Goal: Submit feedback/report problem

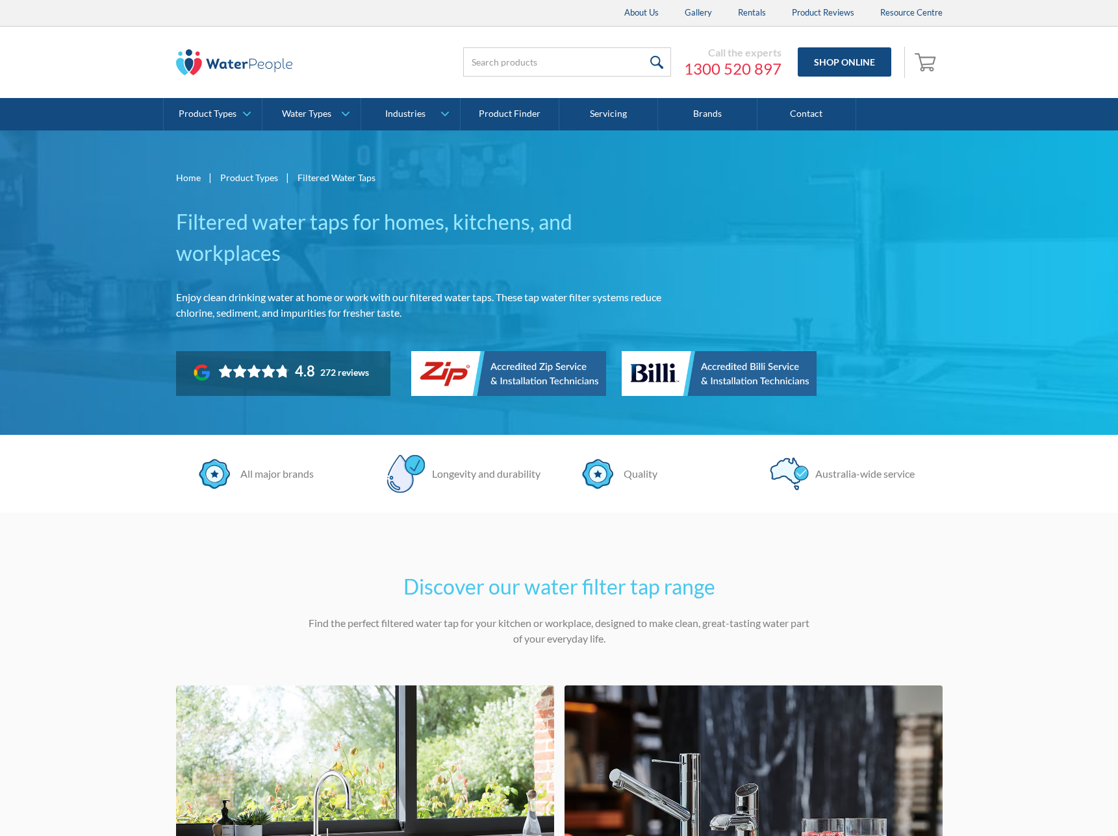
click at [524, 188] on div "Home | Product Types | Filtered Water Taps Filtered water taps for homes, kitch…" at bounding box center [425, 282] width 499 height 227
click at [1059, 803] on icon "Toggle the Bugherd Sidebar" at bounding box center [1062, 807] width 12 height 12
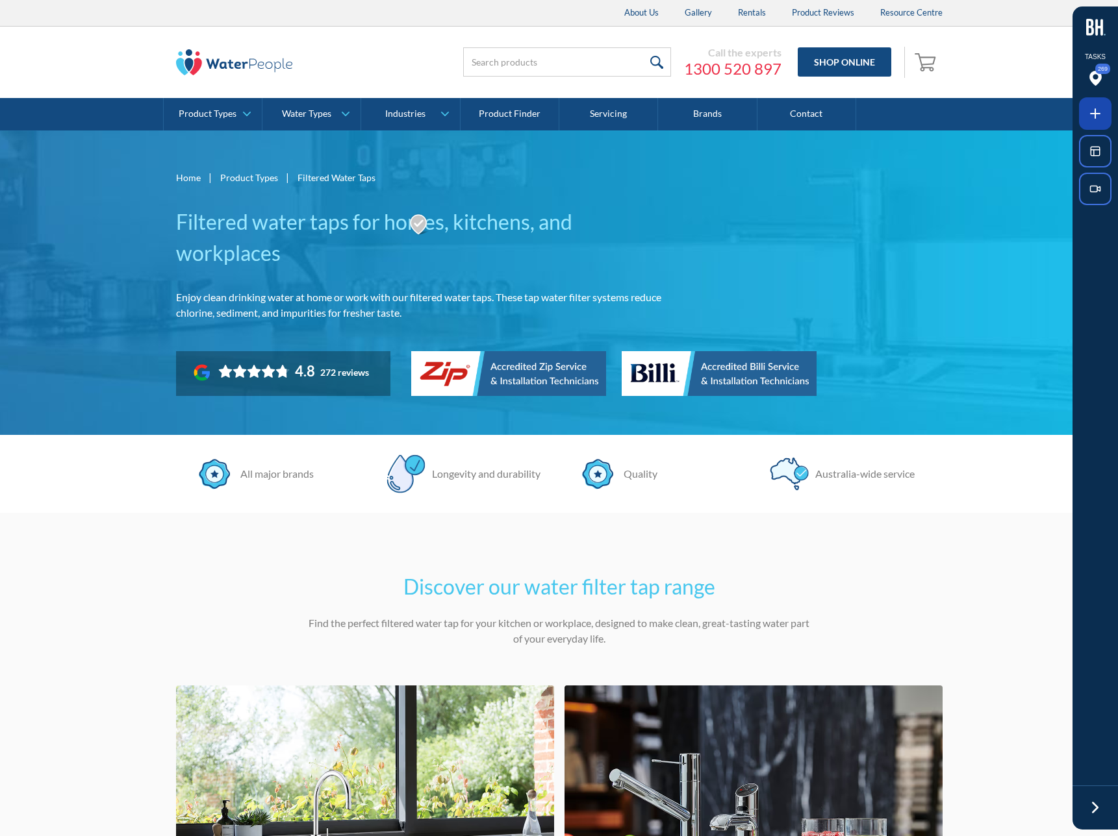
click at [1083, 119] on span at bounding box center [1095, 113] width 32 height 32
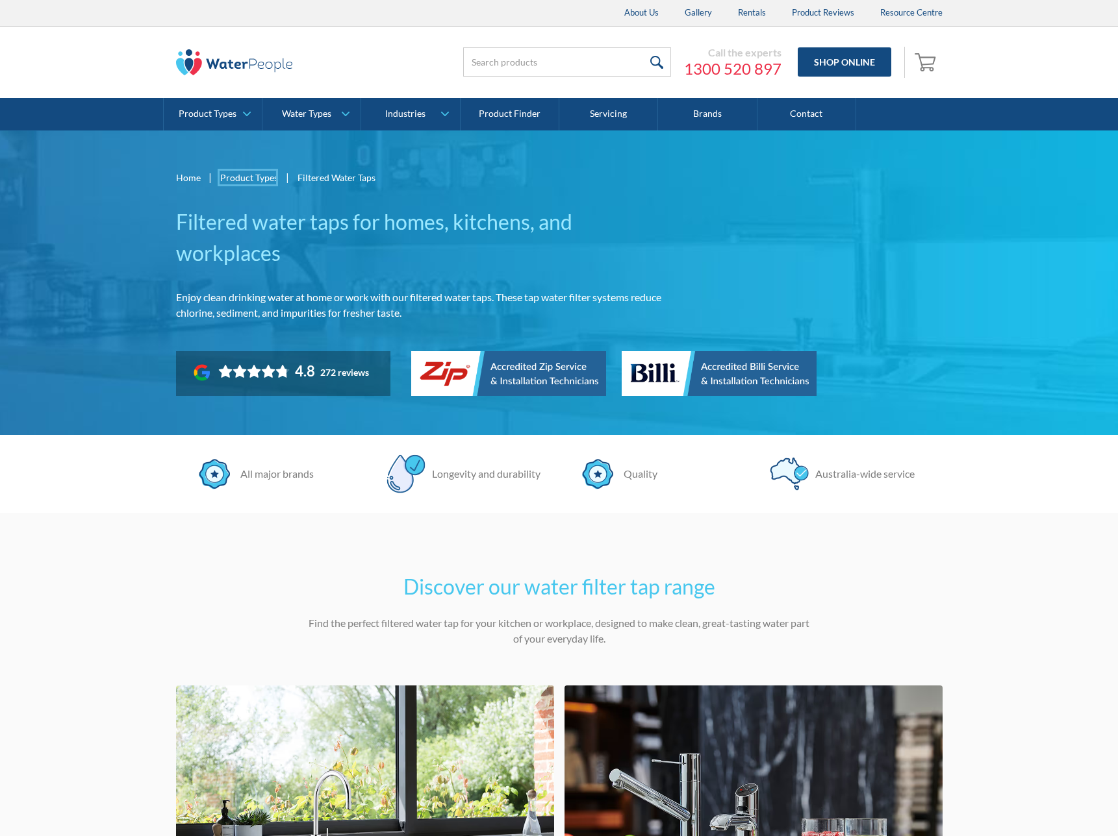
click at [251, 178] on div at bounding box center [559, 418] width 1118 height 836
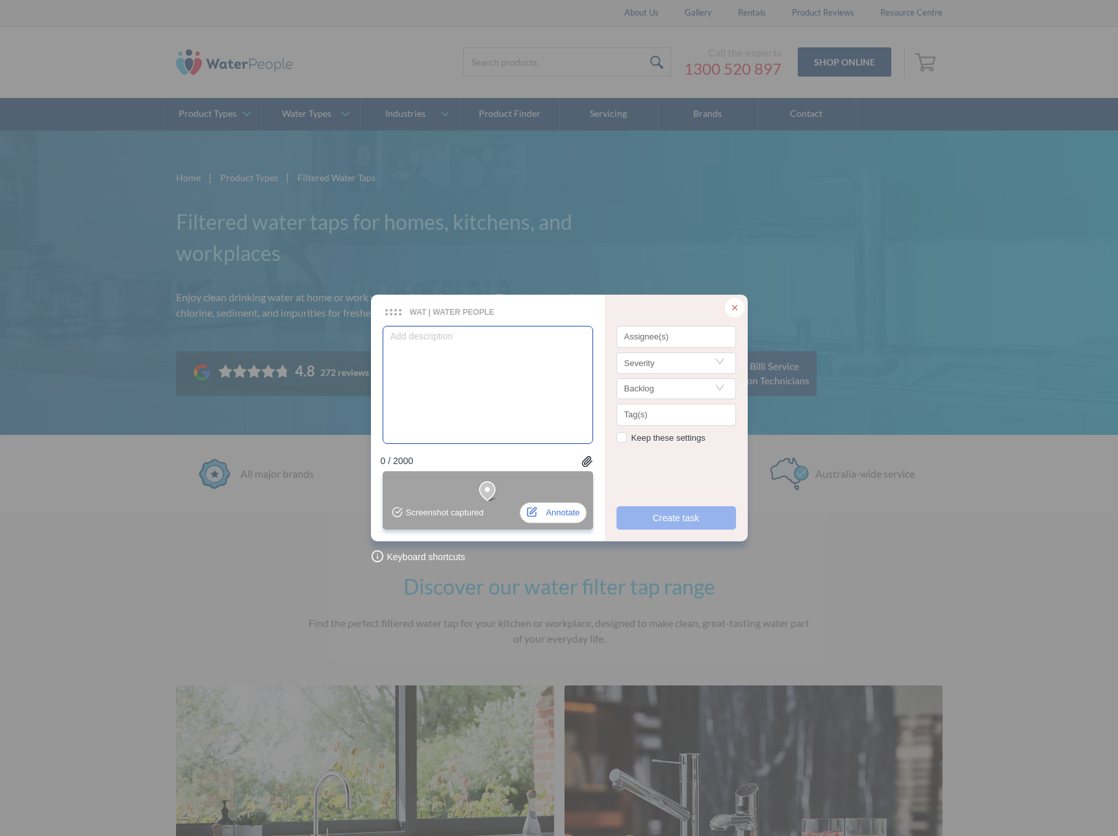
click at [462, 370] on textarea at bounding box center [487, 385] width 210 height 118
type textarea "f"
type textarea "Fix breadcrum"
type textarea "Fix breadcrumb"
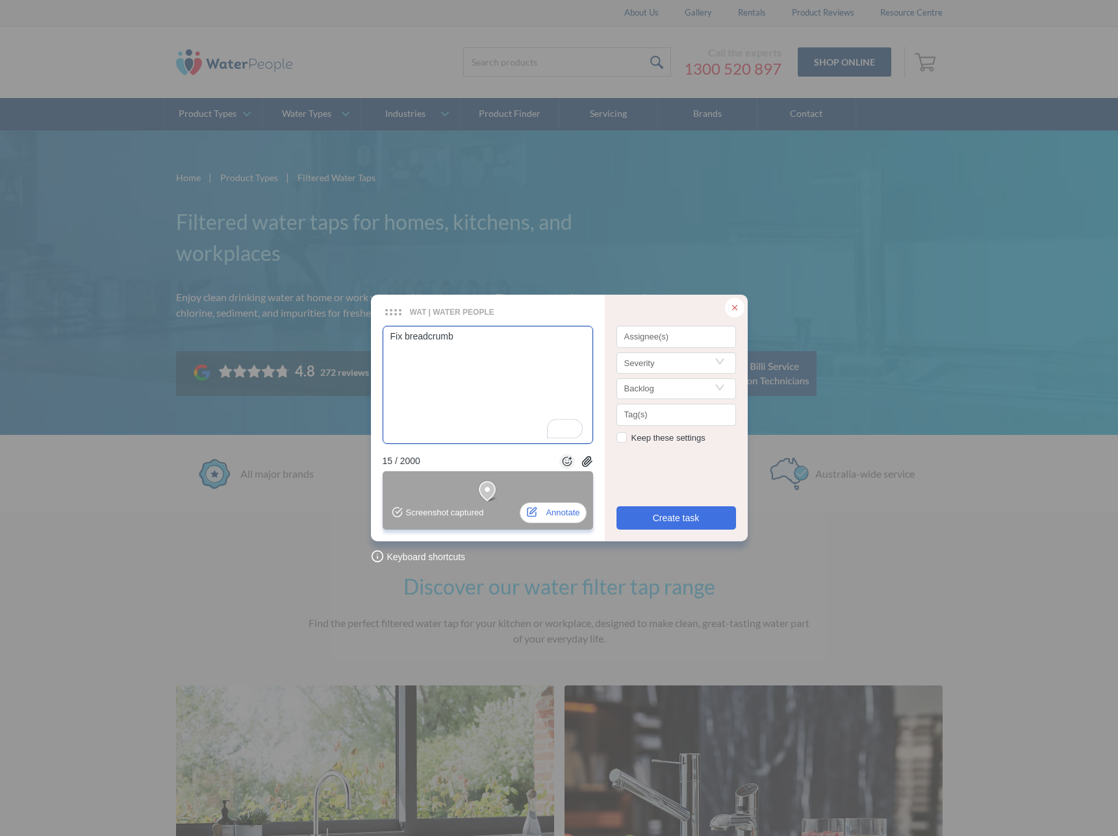
type textarea "Fix breadcrumb -"
type textarea "Fix breadcrumb - t"
type textarea "Fix breadcrumb - th"
type textarea "Fix breadcrumb - thi"
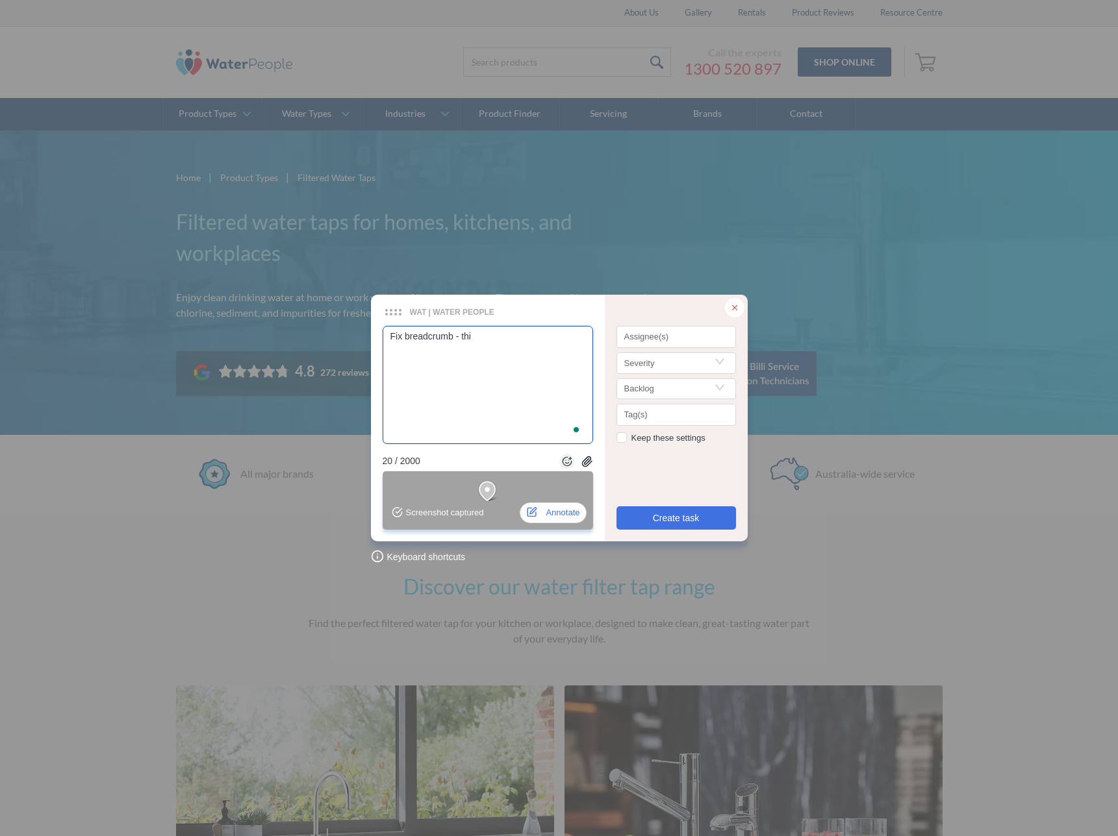
type textarea "Fix breadcrumb - this"
type textarea "Fix breadcrumb - this p"
type textarea "Fix breadcrumb - this pa"
type textarea "Fix breadcrumb - this pag"
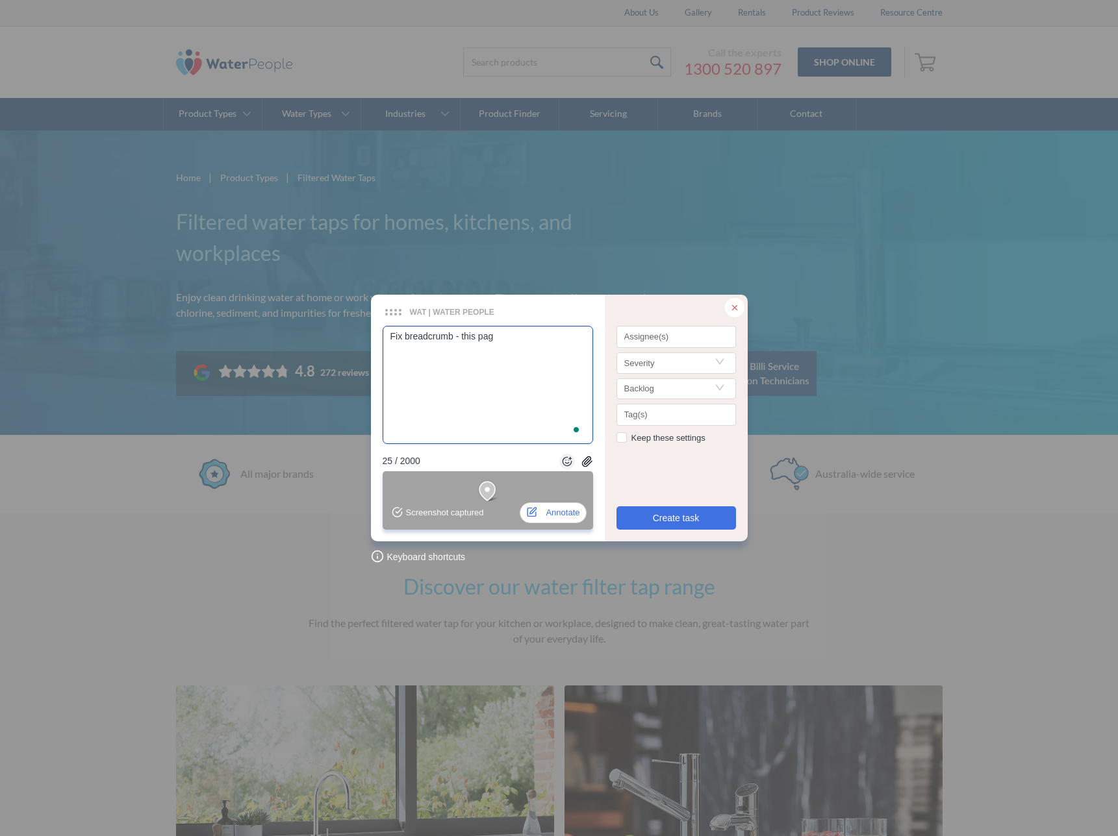
type textarea "Fix breadcrumb - this page"
type textarea "Fix breadcrumb - this page i"
type textarea "Fix breadcrumb - this page is"
type textarea "Fix breadcrumb - this page isn"
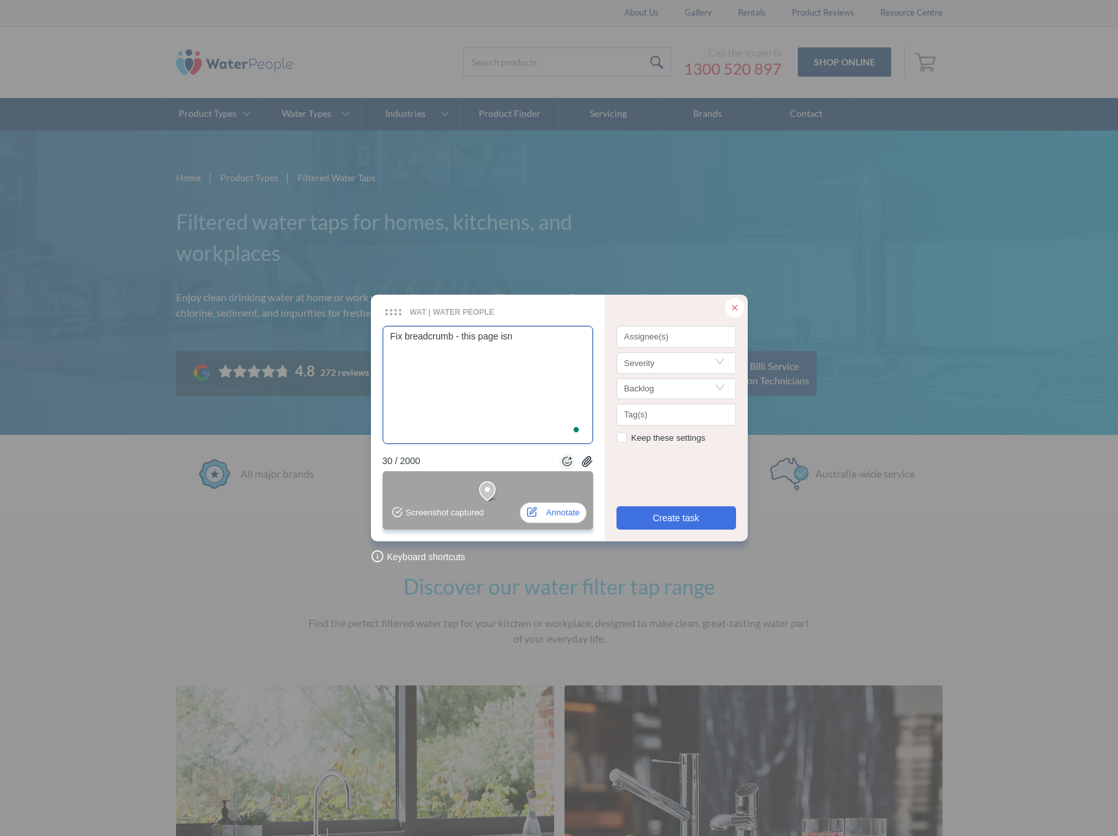
type textarea "Fix breadcrumb - this page isn'"
type textarea "Fix breadcrumb - this page isn't"
type textarea "Fix breadcrumb - this page isn't i"
type textarea "Fix breadcrumb - this page isn't in"
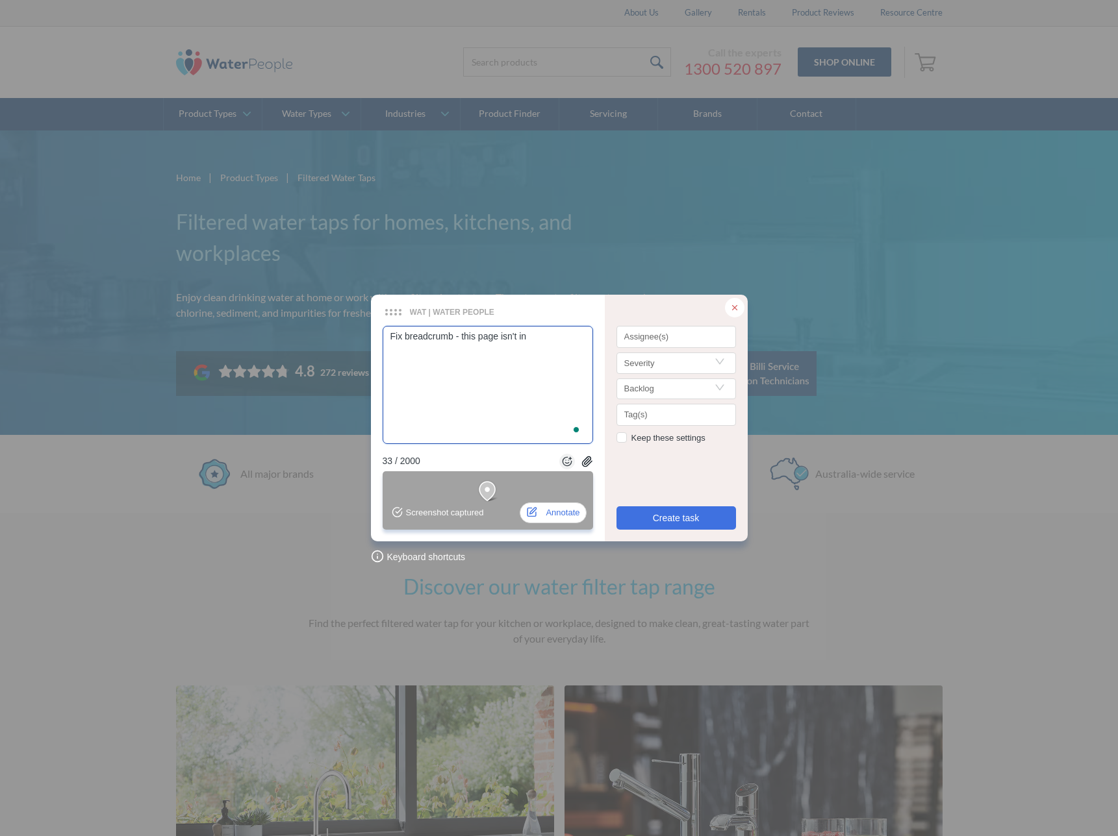
type textarea "Fix breadcrumb - this page isn't in"
type textarea "Fix breadcrumb - this page isn't in t"
type textarea "Fix breadcrumb - this page isn't in the"
type textarea "Fix breadcrumb - this page isn't in the b"
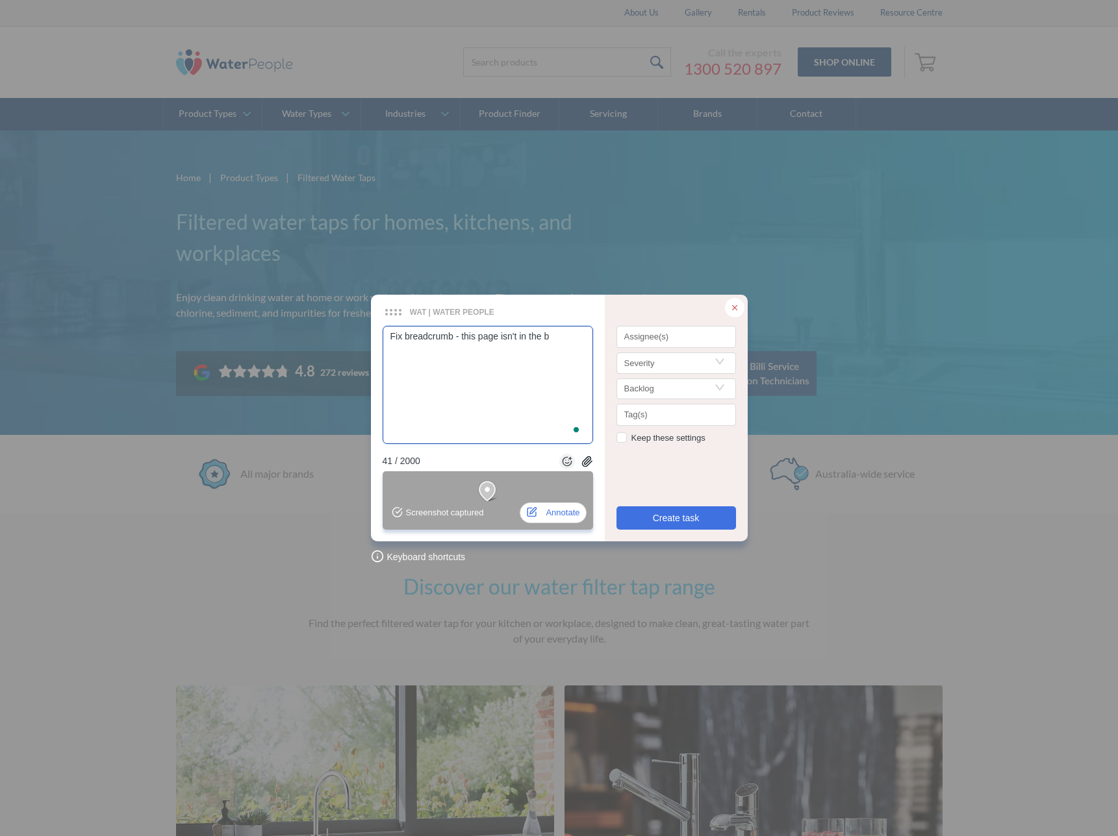
type textarea "Fix breadcrumb - this page isn't in the br"
type textarea "Fix breadcrumb - this page isn't in the bro"
type textarea "Fix breadcrumb - this page isn't in the brod"
type textarea "Fix breadcrumb - this page isn't in the brodu"
type textarea "Fix breadcrumb - this page isn't in the broduc"
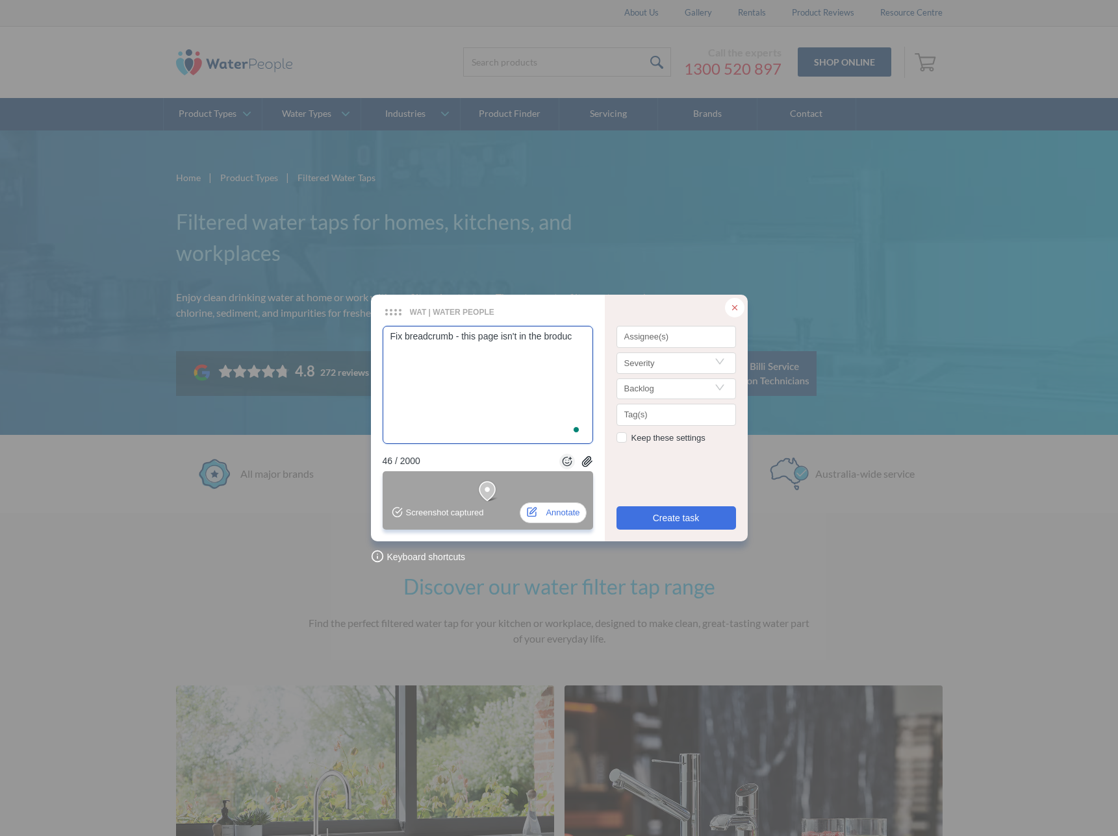
type textarea "Fix breadcrumb - this page isn't in the broduct"
type textarea "Fix breadcrumb - this page isn't in the broduc"
type textarea "Fix breadcrumb - this page isn't in the brodu"
type textarea "Fix breadcrumb - this page isn't in the brod"
type textarea "Fix breadcrumb - this page isn't in the bro"
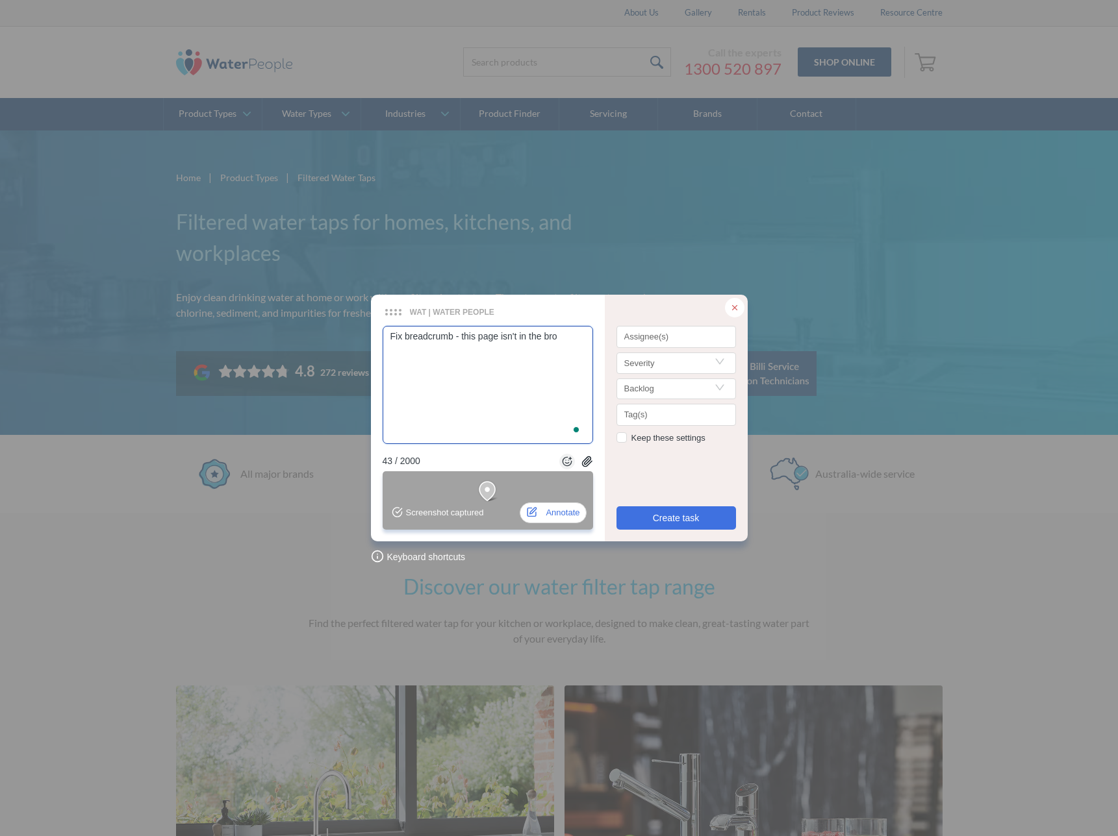
type textarea "Fix breadcrumb - this page isn't in the br"
type textarea "Fix breadcrumb - this page isn't in the b"
type textarea "Fix breadcrumb - this page isn't in the"
type textarea "Fix breadcrumb - this page isn't in the p"
type textarea "Fix breadcrumb - this page isn't in the pr"
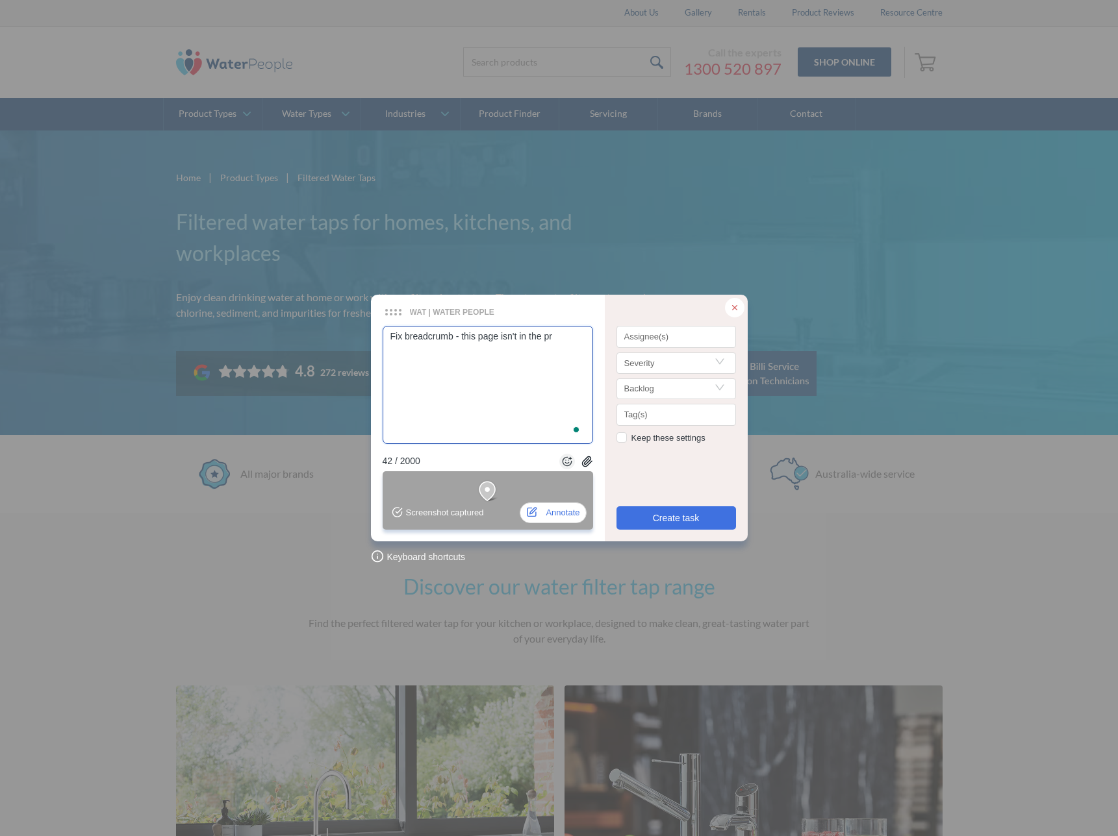
type textarea "Fix breadcrumb - this page isn't in the pro"
type textarea "Fix breadcrumb - this page isn't in the prod"
type textarea "Fix breadcrumb - this page isn't in the produ"
type textarea "Fix breadcrumb - this page isn't in the produc"
type textarea "Fix breadcrumb - this page isn't in the product"
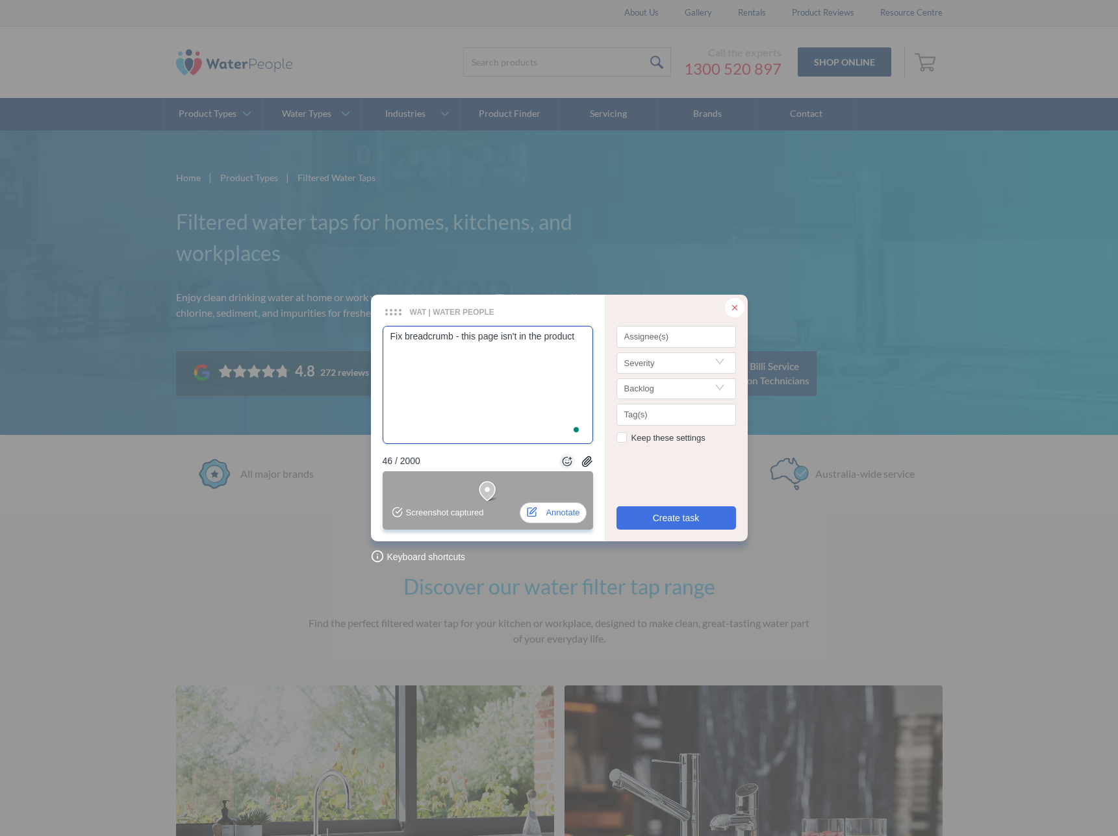
type textarea "Fix breadcrumb - this page isn't in the product t"
type textarea "Fix breadcrumb - this page isn't in the product tpe"
type textarea "Fix breadcrumb - this page isn't in the product tp"
type textarea "Fix breadcrumb - this page isn't in the product t"
type textarea "Fix breadcrumb - this page isn't in the product ty"
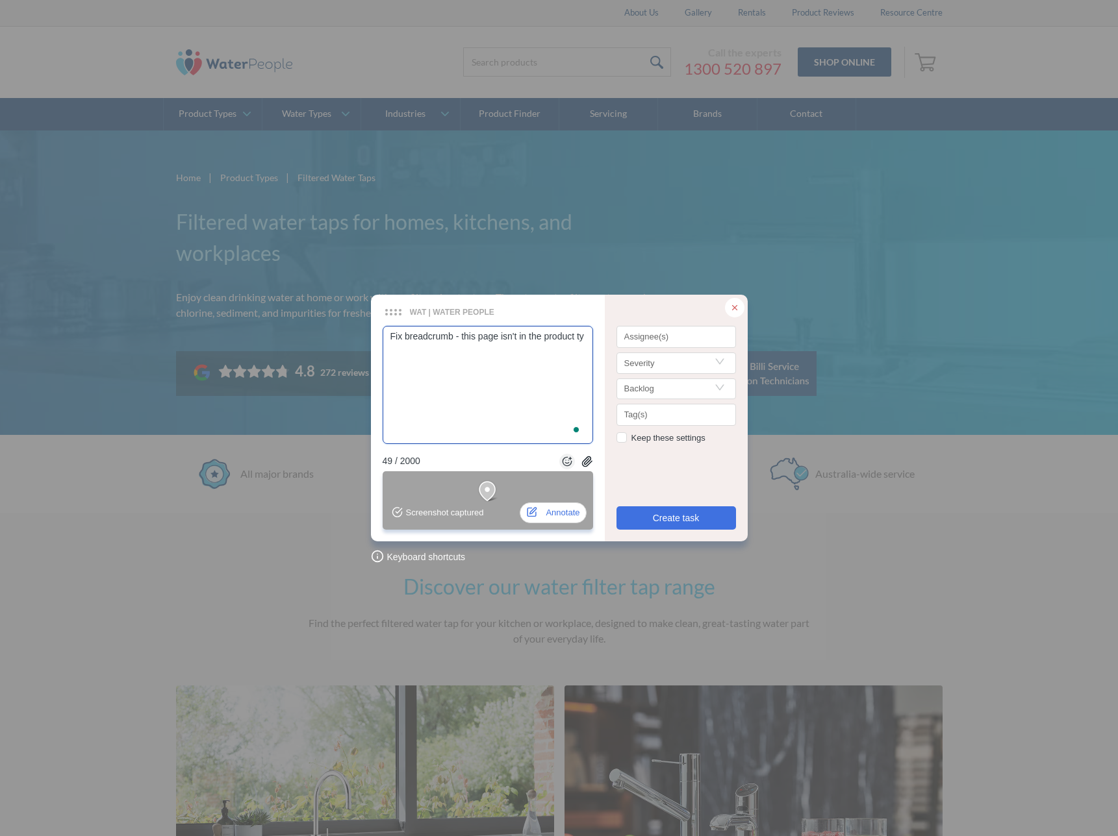
type textarea "Fix breadcrumb - this page isn't in the product typ"
type textarea "Fix breadcrumb - this page isn't in the product type"
type textarea "Fix breadcrumb - this page isn't in the product types"
type textarea "Fix breadcrumb - this page isn't in the product types C"
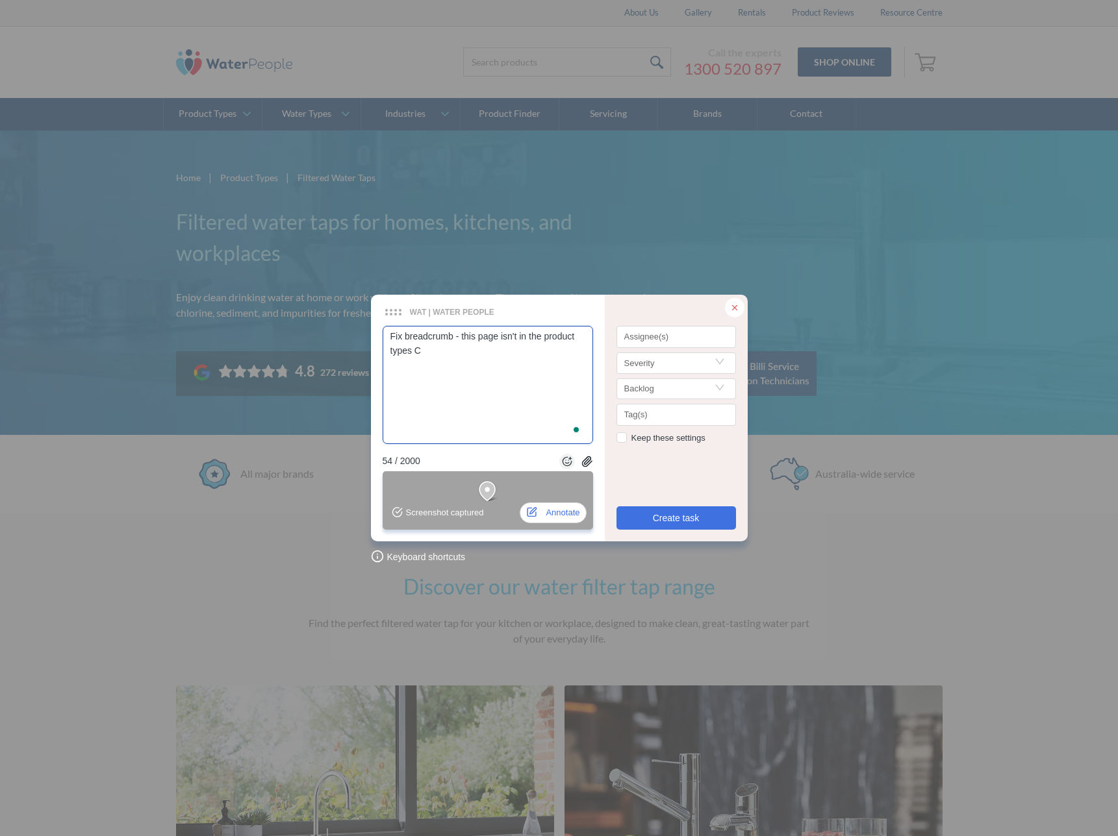
type textarea "Fix breadcrumb - this page isn't in the product types CM"
type textarea "Fix breadcrumb - this page isn't in the product types CMS"
type textarea "Fix breadcrumb - this page isn't in the product types CMS,"
type textarea "Fix breadcrumb - this page isn't in the product types CMS, ha"
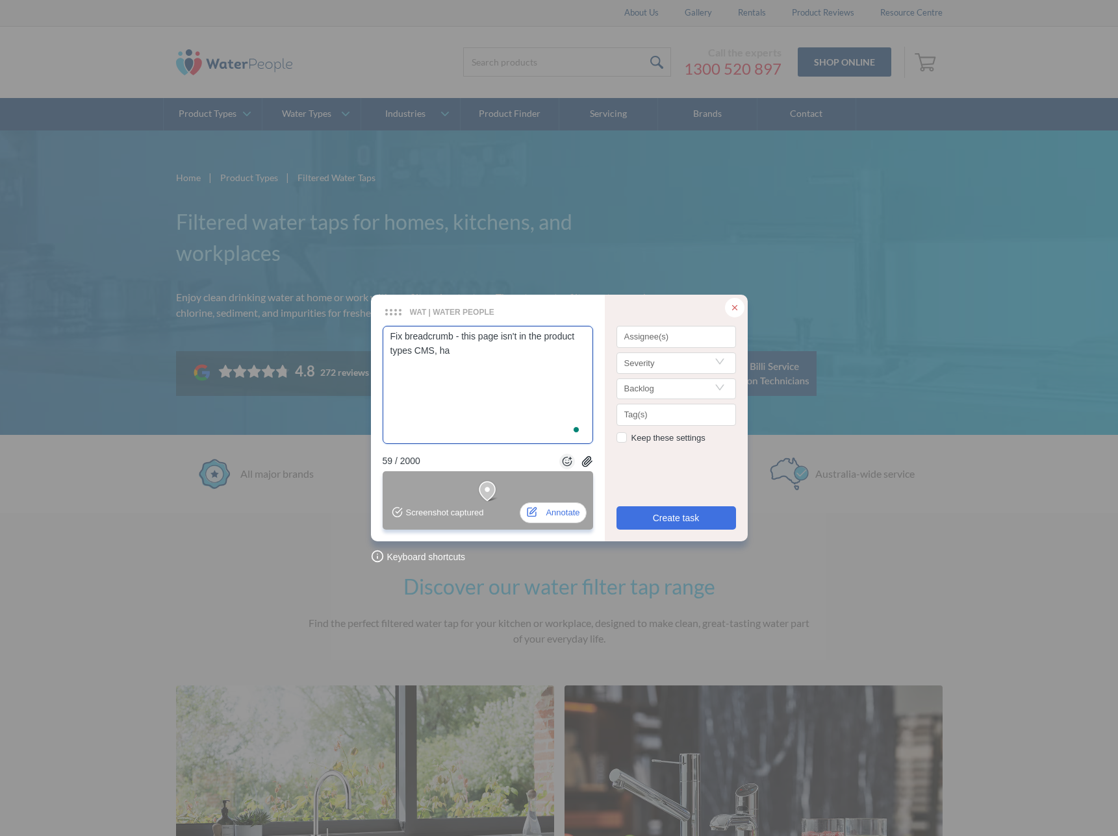
type textarea "Fix breadcrumb - this page isn't in the product types CMS, has"
type textarea "Fix breadcrumb - this page isn't in the product types CMS, hasn"
type textarea "Fix breadcrumb - this page isn't in the product types CMS, hasn'"
type textarea "Fix breadcrumb - this page isn't in the product types CMS, hasn't"
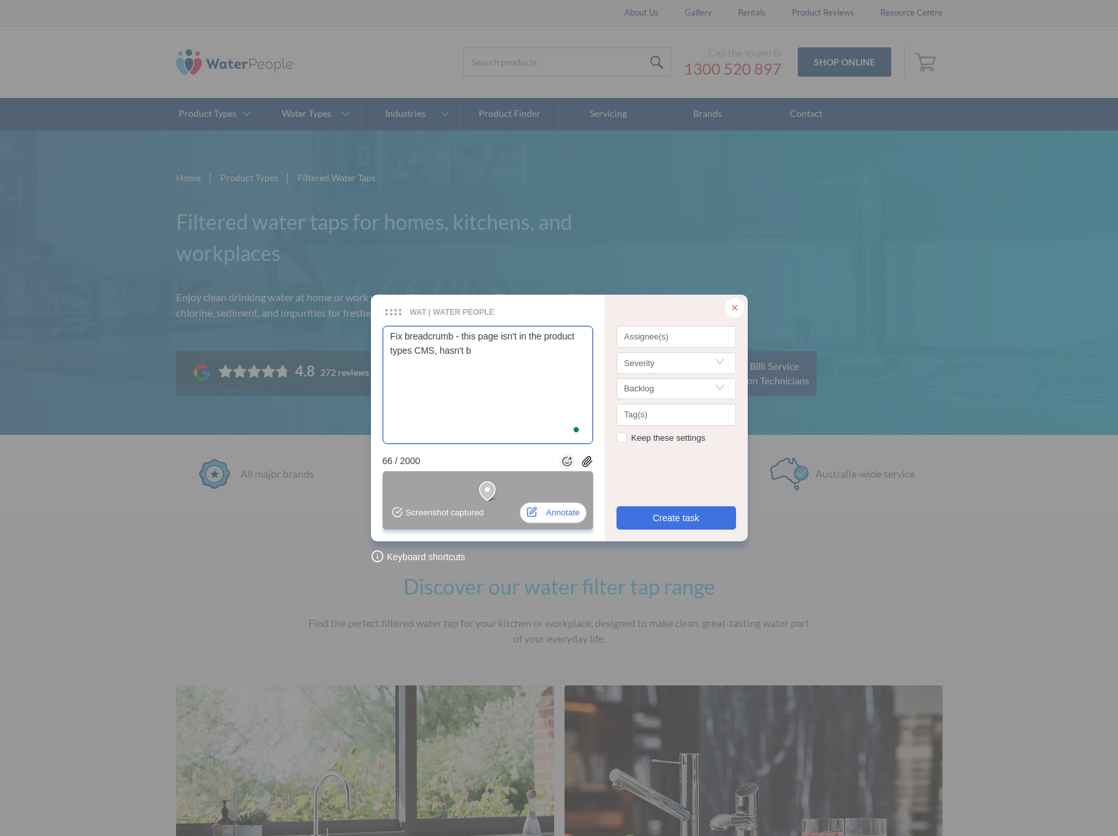
type textarea "Fix breadcrumb - this page isn't in the product types CMS, hasn't be"
type textarea "Fix breadcrumb - this page isn't in the product types CMS, hasn't bee"
type textarea "Fix breadcrumb - this page isn't in the product types CMS, hasn't been"
type textarea "Fix breadcrumb - this page isn't in the product types CMS, hasn't been f"
type textarea "Fix breadcrumb - this page isn't in the product types CMS, hasn't been fo"
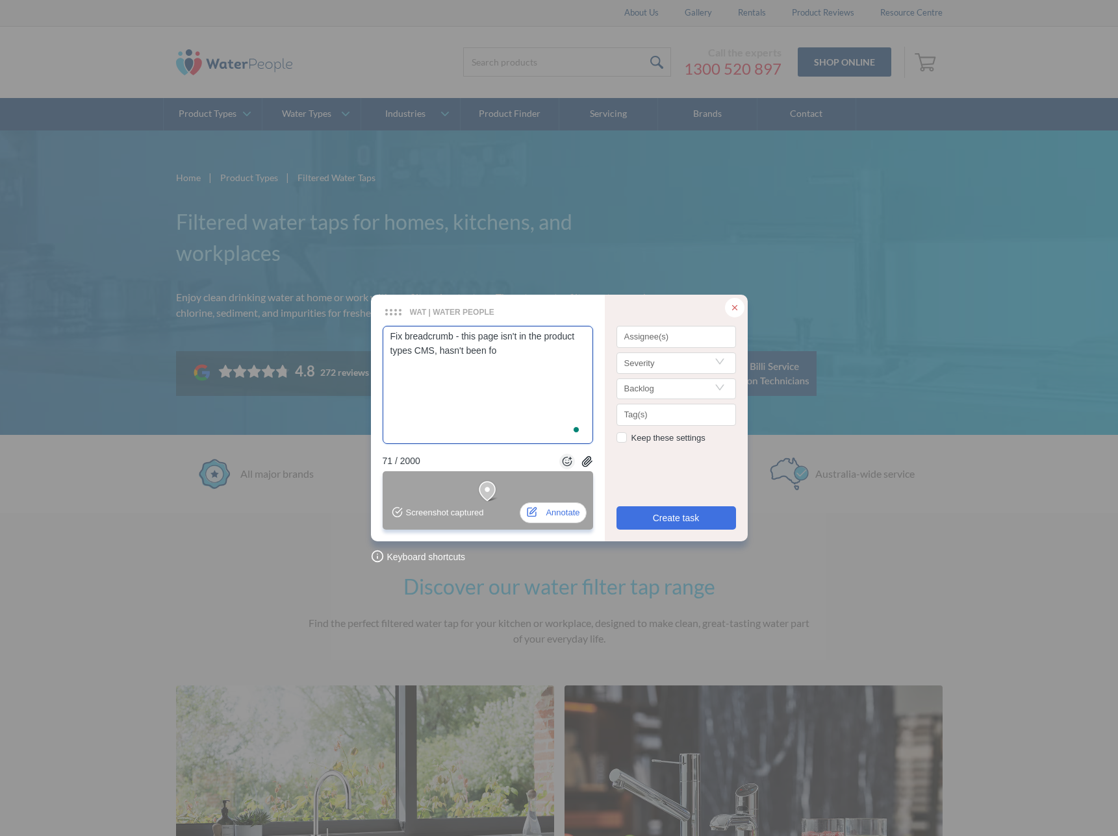
type textarea "Fix breadcrumb - this page isn't in the product types CMS, hasn't been for"
type textarea "Fix breadcrumb - this page isn't in the product types CMS, hasn't been for a"
type textarea "Fix breadcrumb - this page isn't in the product types CMS, hasn't been for a l"
type textarea "Fix breadcrumb - this page isn't in the product types CMS, hasn't been for a lo"
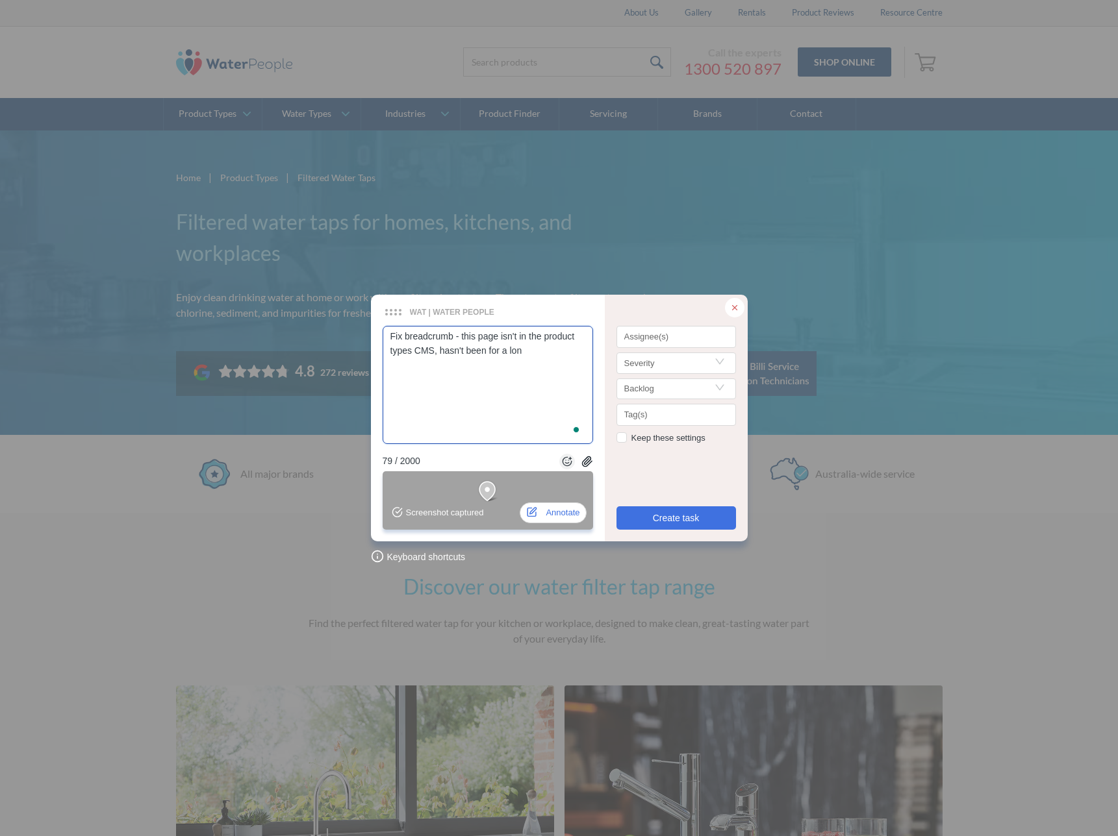
type textarea "Fix breadcrumb - this page isn't in the product types CMS, hasn't been for a lo…"
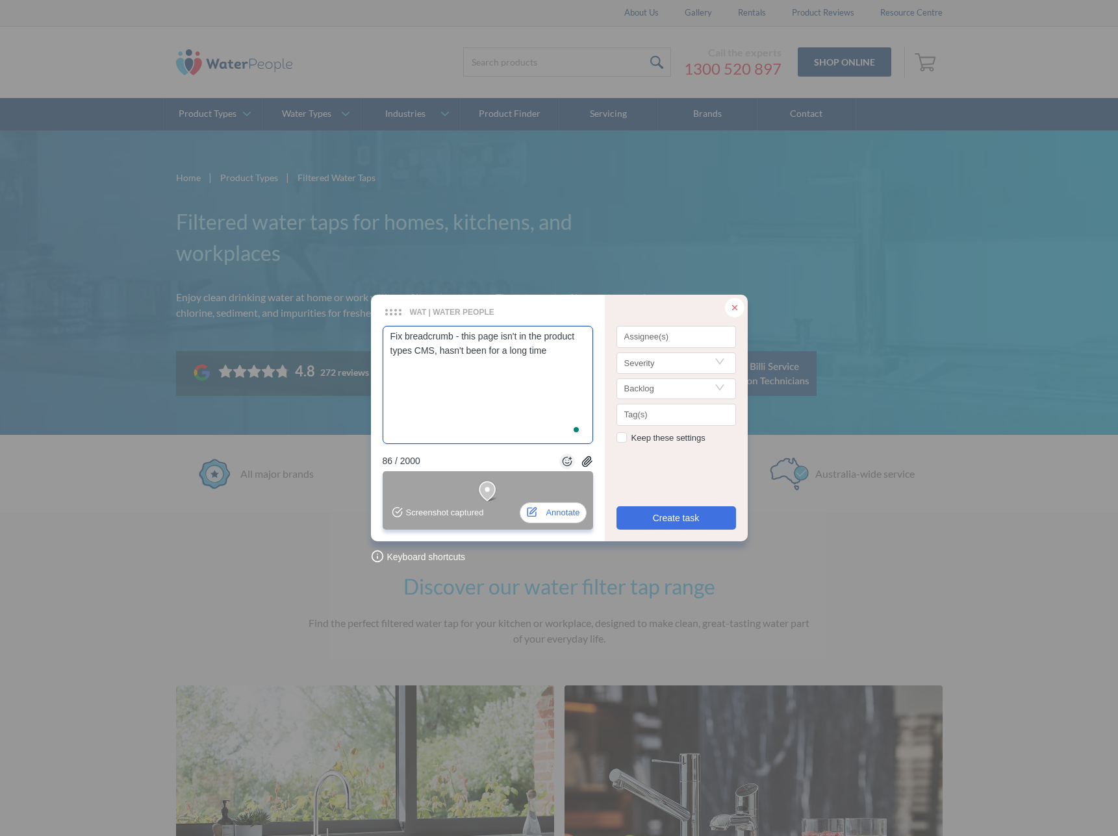
type textarea "Fix breadcrumb - this page isn't in the product types CMS, hasn't been for a lo…"
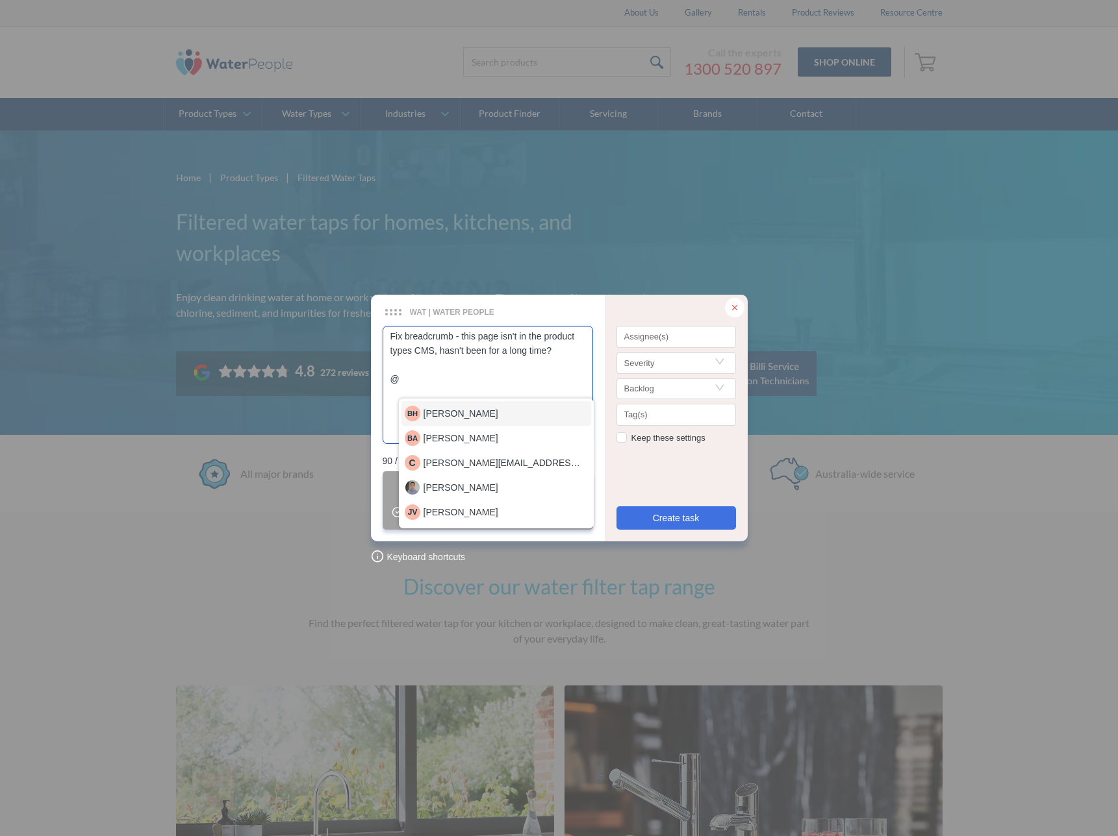
type textarea "Fix breadcrumb - this page isn't in the product types CMS, hasn't been for a lo…"
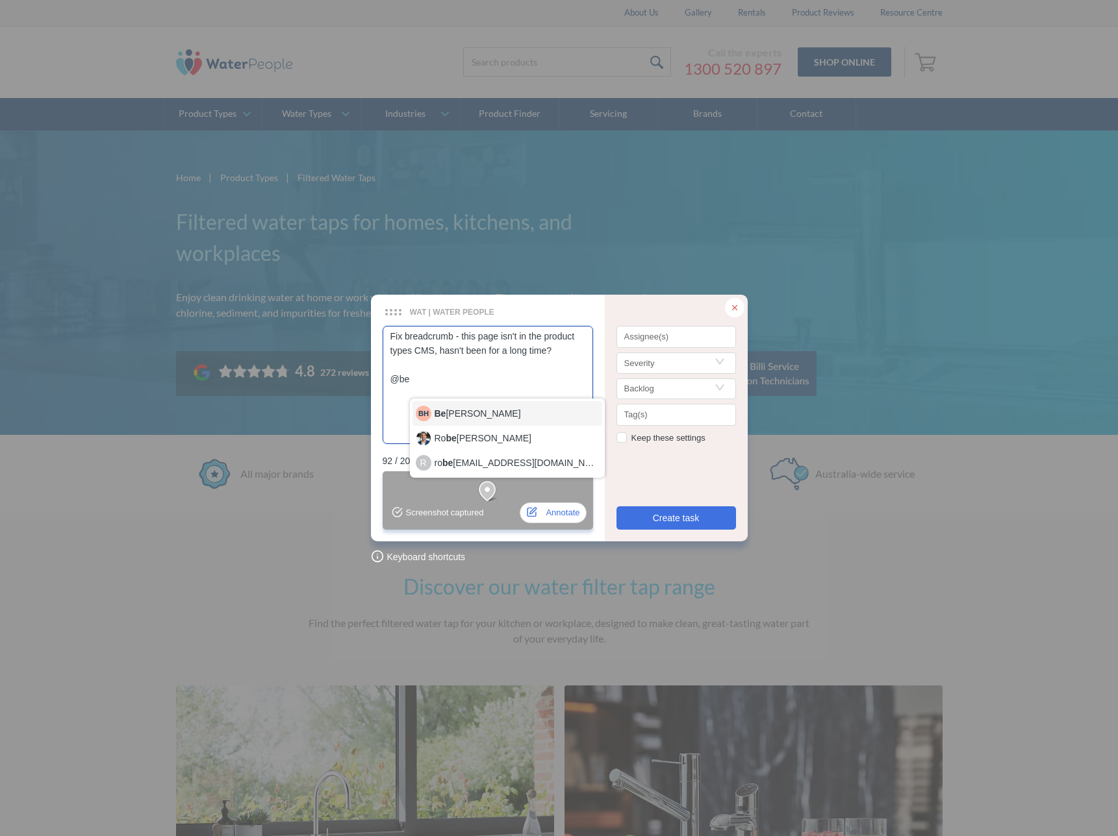
type textarea "Fix breadcrumb - this page isn't in the product types CMS, hasn't been for a lo…"
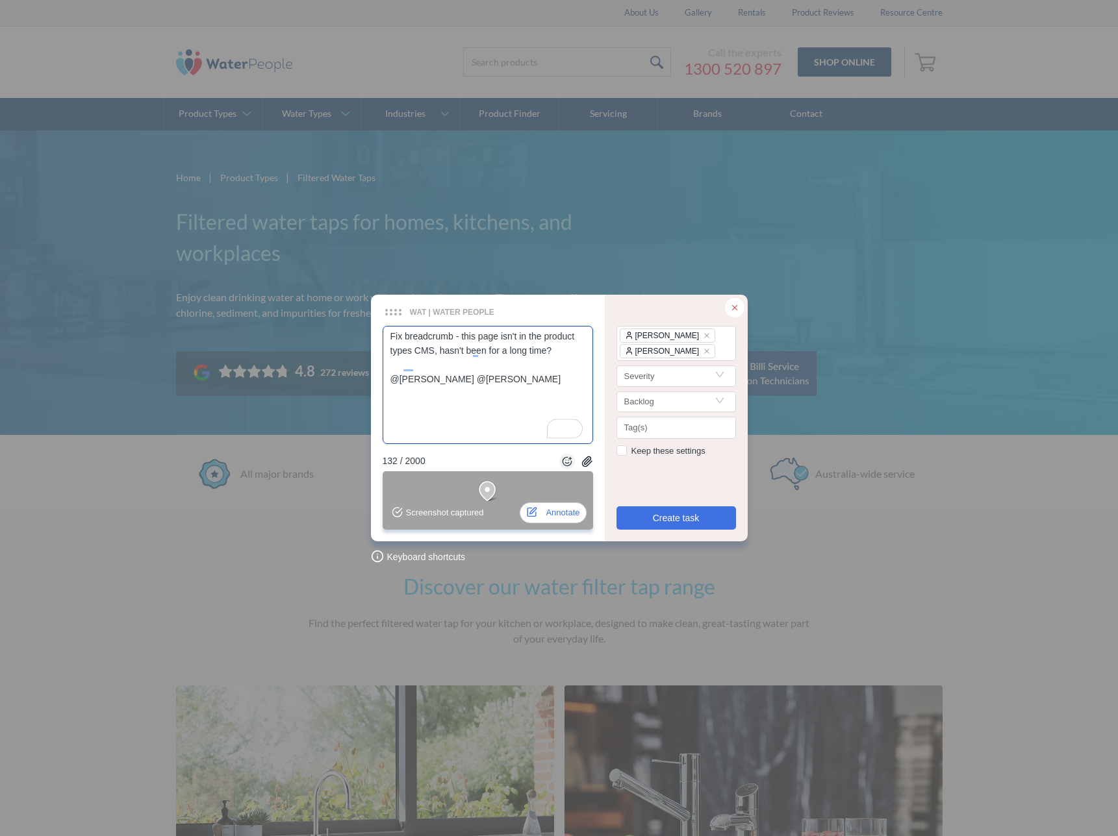
type textarea "Fix breadcrumb - this page isn't in the product types CMS, hasn't been for a lo…"
click at [457, 364] on textarea "Fix breadcrumb - this page isn't in the product types CMS, hasn't been for a lo…" at bounding box center [487, 385] width 210 height 118
click at [522, 401] on textarea "Fix breadcrumb - this page isn't in the product types CMS, hasn't been for a lo…" at bounding box center [487, 385] width 210 height 118
click at [520, 366] on textarea "Fix breadcrumb - this page isn't in the product types CMS, hasn't been for a lo…" at bounding box center [487, 385] width 210 height 118
click at [474, 351] on textarea "Fix breadcrumb - this page isn't in the product types CMS, hasn't been for a lo…" at bounding box center [487, 385] width 210 height 118
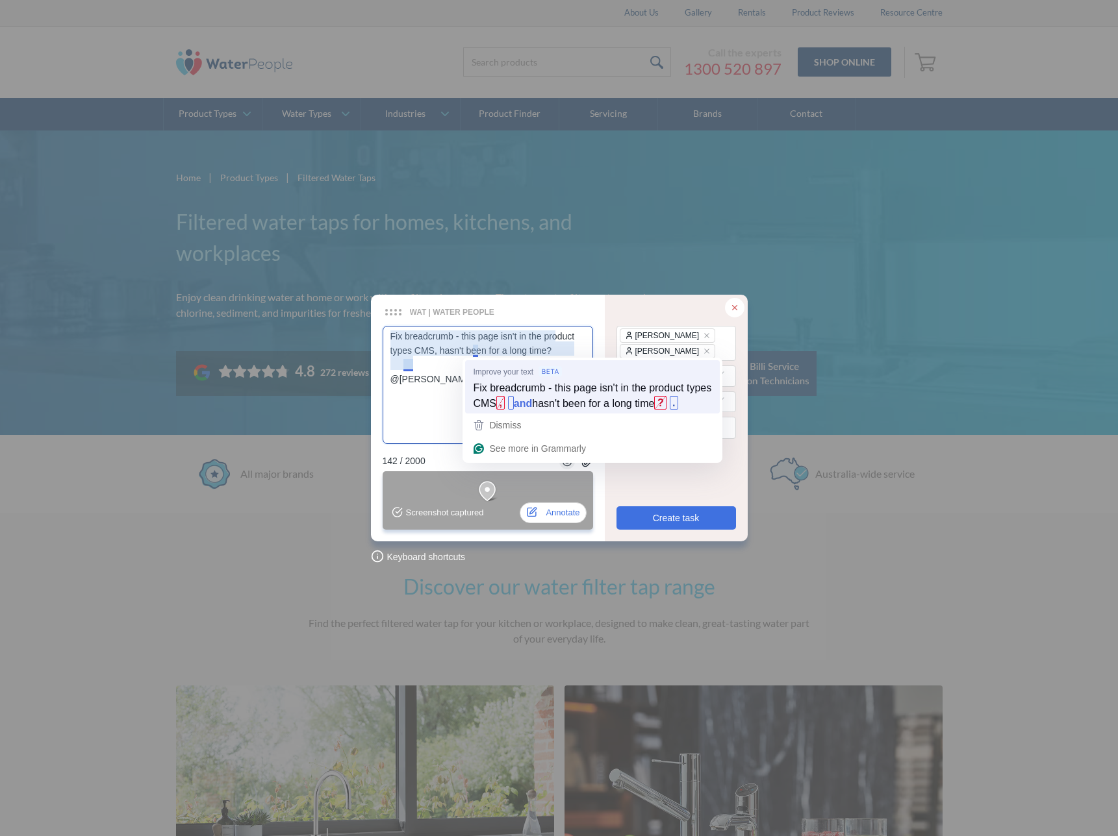
type textarea "Fix breadcrumb - this page isn't in the product types CMS , hasn't been for a l…"
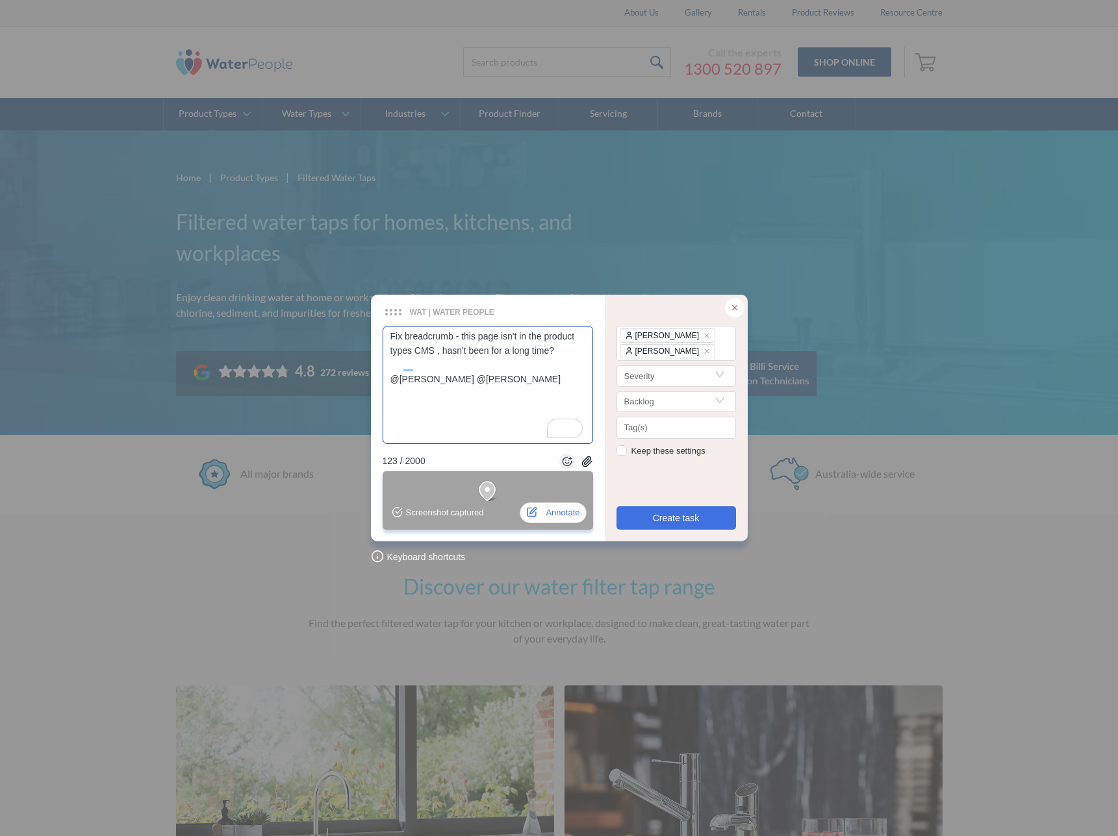
type textarea "Fix breadcrumb - this page isn't in the product types CMS i, hasn't been for a …"
type textarea "Fix breadcrumb - this page isn't in the product types CMS it, hasn't been for a…"
type textarea "Fix breadcrumb - this page isn't in the product types CMS it', hasn't been for …"
type textarea "Fix breadcrumb - this page isn't in the product types CMS it's, hasn't been for…"
type textarea "Fix breadcrumb - this page isn't in the product types CMS it's , hasn't been fo…"
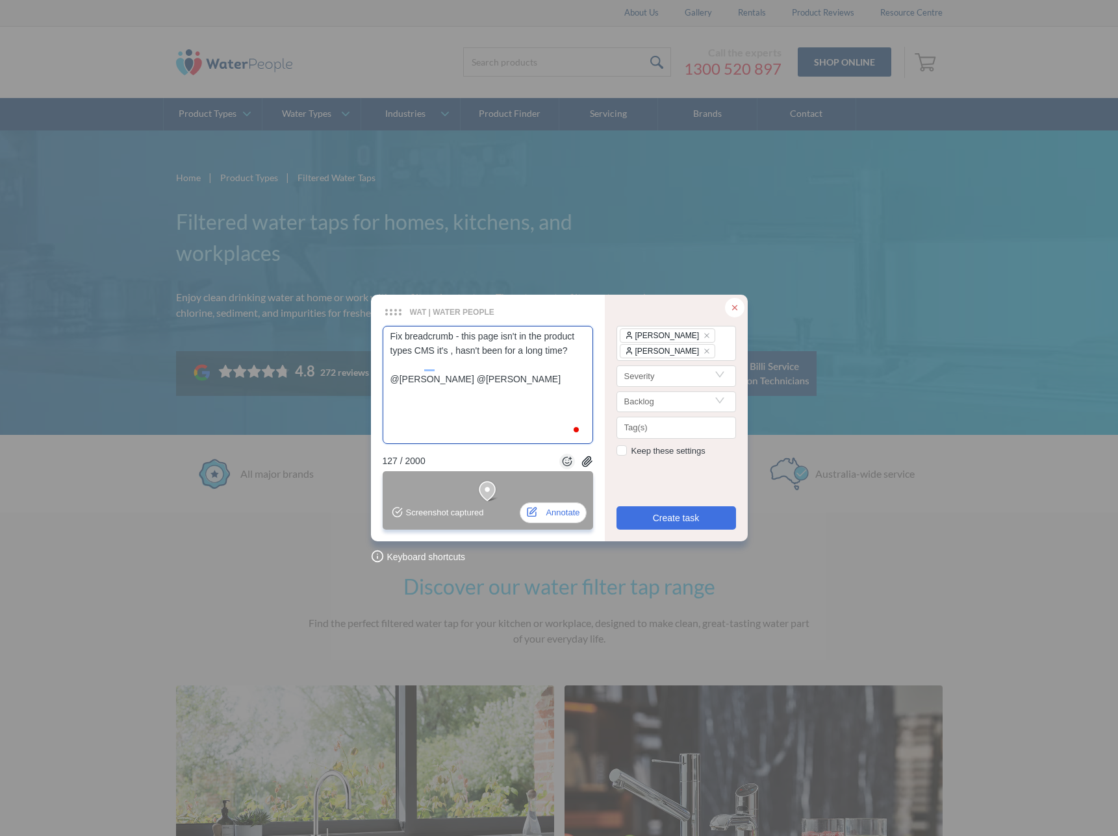
type textarea "Fix breadcrumb - this page isn't in the product types CMS it's s, hasn't been f…"
click at [549, 366] on textarea "Fix breadcrumb - this page isn't in the product types CMS it's static, hasn't b…" at bounding box center [487, 385] width 210 height 118
click at [523, 354] on textarea "Fix breadcrumb - this page isn't in the product types CMS it's static, hasn't b…" at bounding box center [487, 385] width 210 height 118
click at [472, 368] on textarea "Fix breadcrumb - this page isn't in the product types CMS it's static, and has …" at bounding box center [487, 385] width 210 height 118
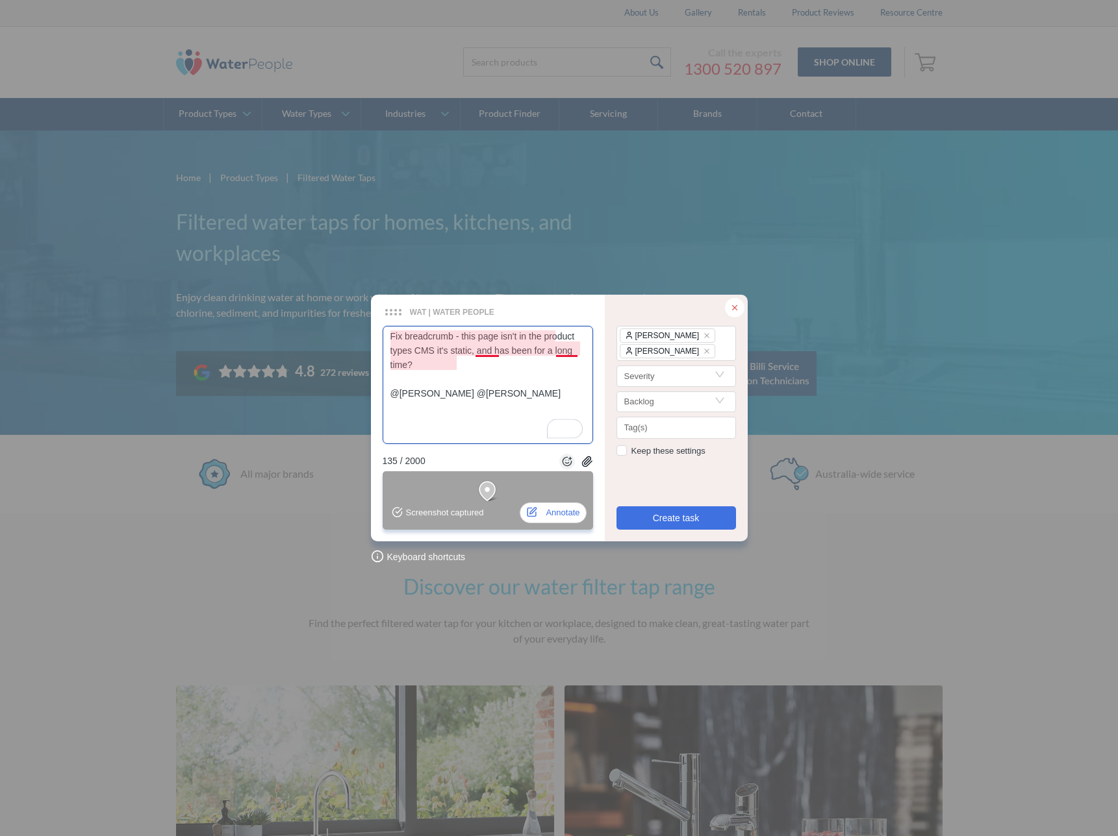
click at [570, 349] on textarea "Fix breadcrumb - this page isn't in the product types CMS it's static, and has …" at bounding box center [487, 385] width 210 height 118
click at [560, 351] on textarea "Fix breadcrumb - this page isn't in the product types CMS it's static, and has …" at bounding box center [487, 385] width 210 height 118
click at [540, 366] on textarea "Fix breadcrumb - this page isn't in the product types CMS, it's static, and has…" at bounding box center [487, 385] width 210 height 118
click at [664, 520] on span "Create task" at bounding box center [676, 518] width 47 height 14
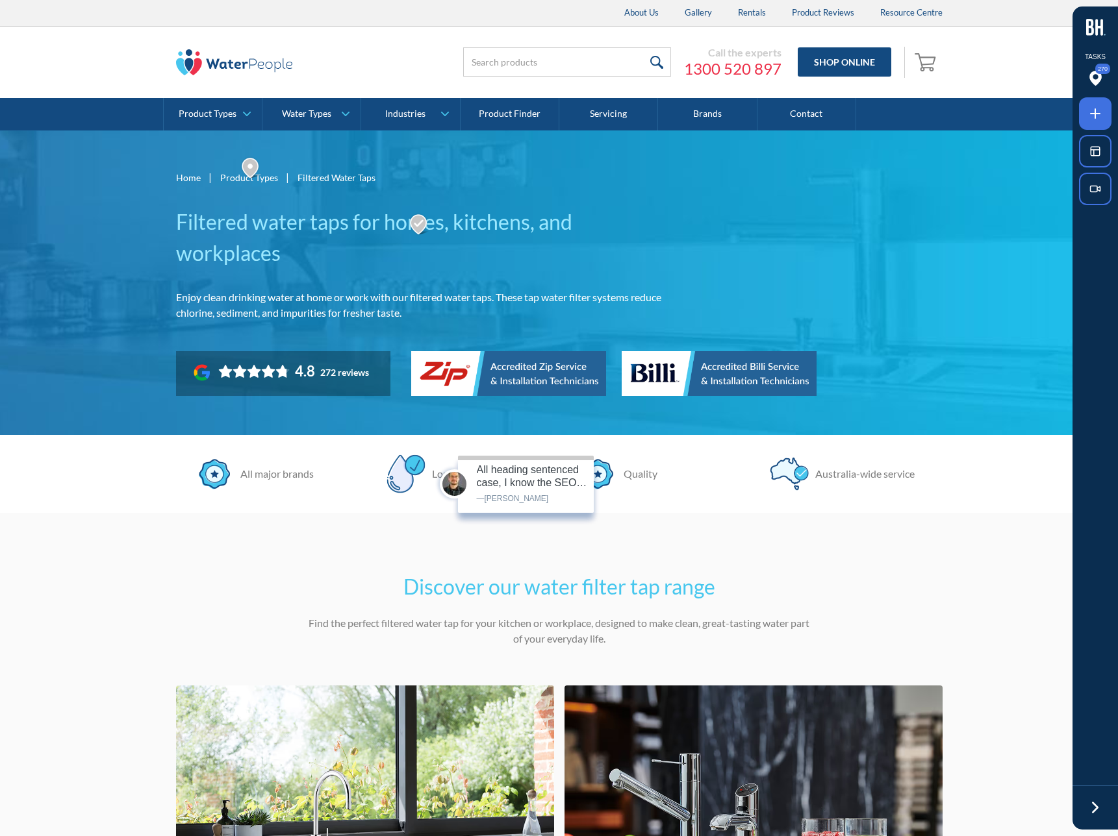
click at [413, 220] on img at bounding box center [419, 224] width 22 height 23
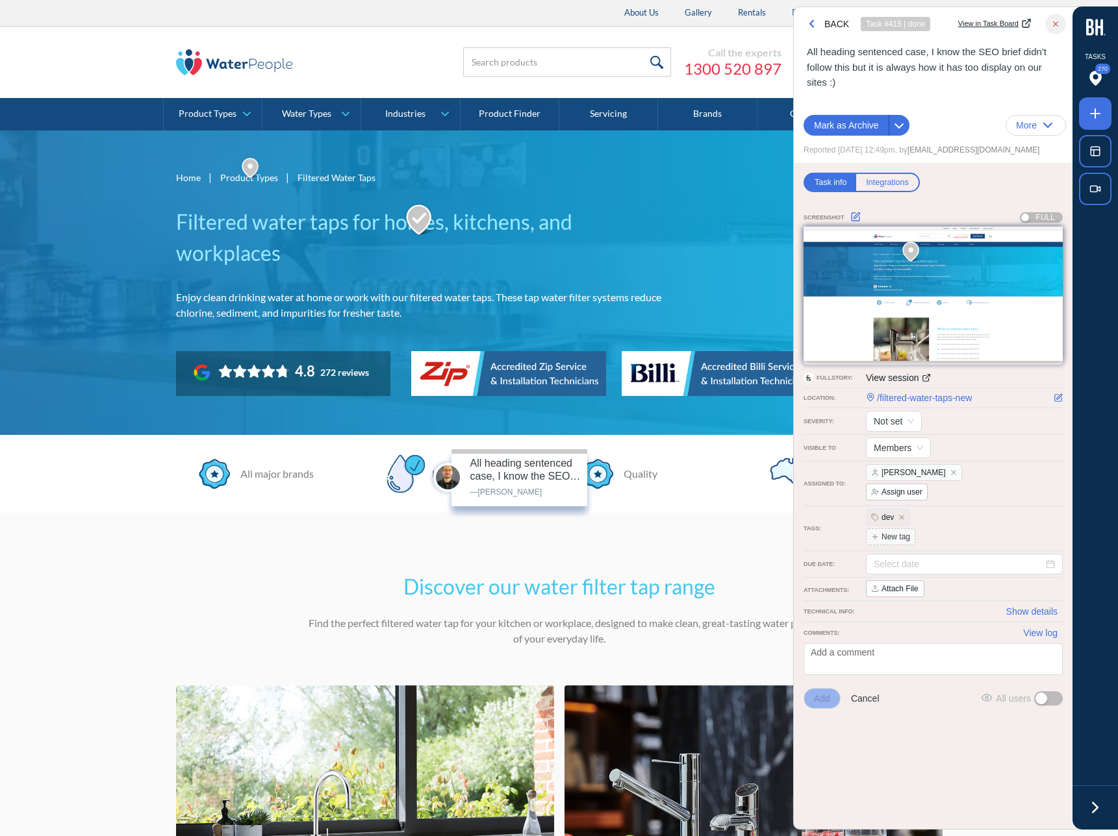
click at [331, 244] on h1 "Filtered water taps for homes, kitchens, and workplaces" at bounding box center [425, 238] width 499 height 62
click at [1055, 25] on icon "button" at bounding box center [1055, 23] width 9 height 9
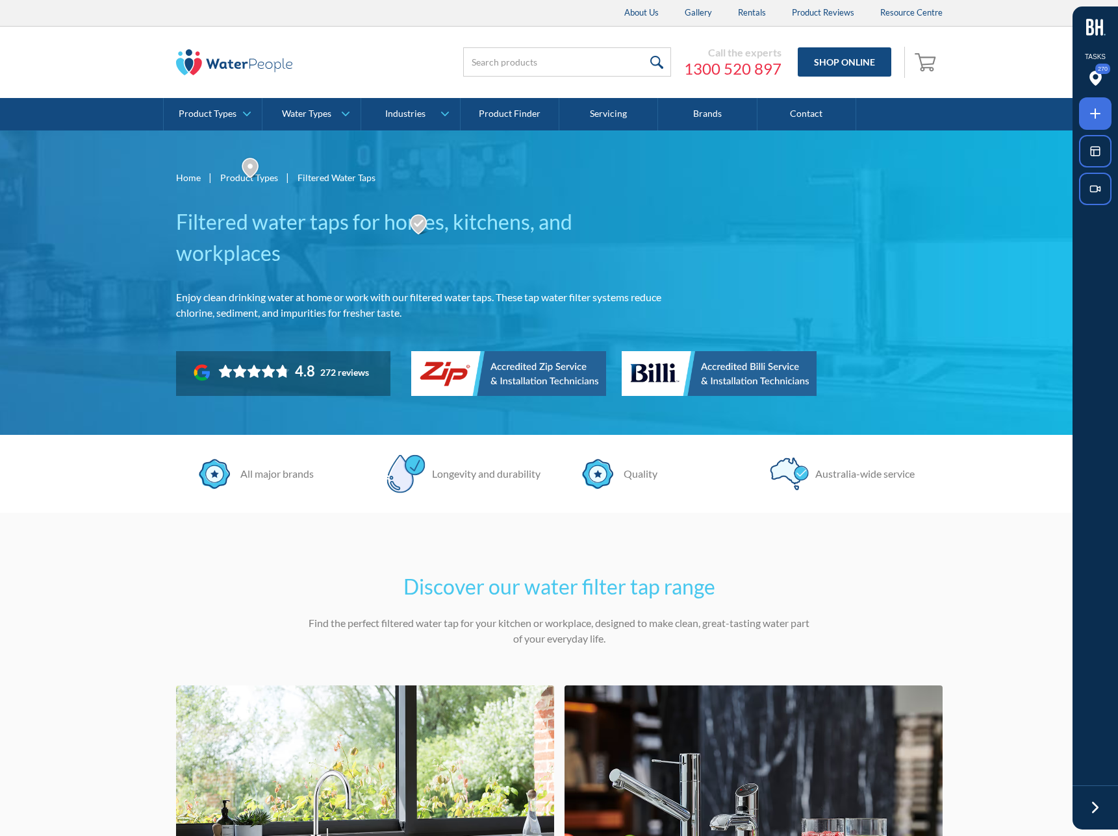
click at [436, 373] on img at bounding box center [508, 373] width 195 height 45
click at [789, 367] on img at bounding box center [718, 373] width 195 height 45
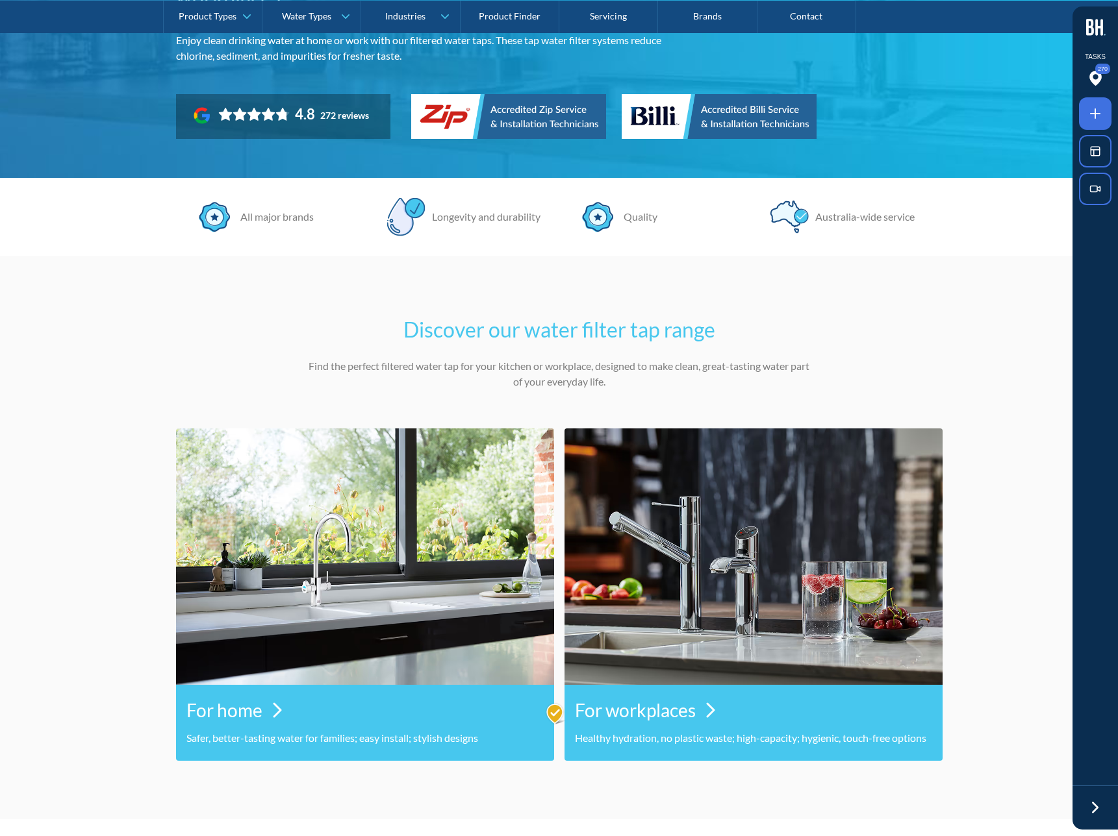
scroll to position [408, 0]
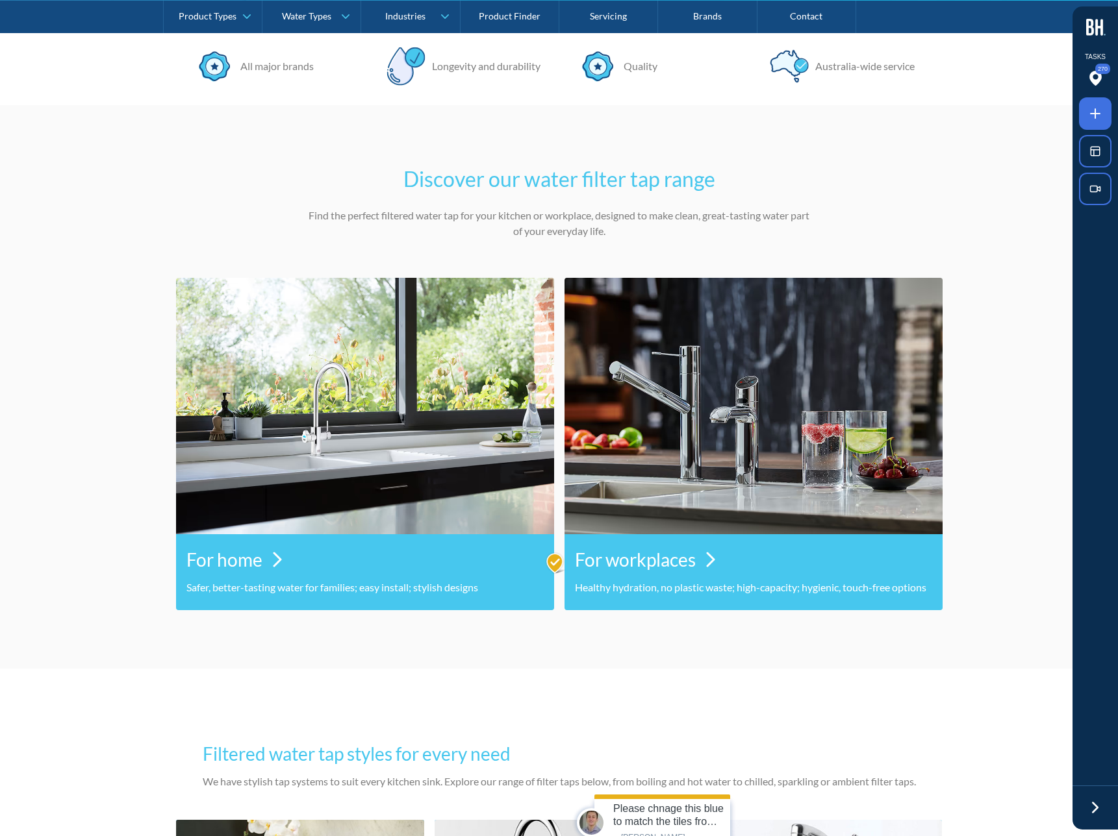
click at [556, 562] on img at bounding box center [556, 563] width 22 height 23
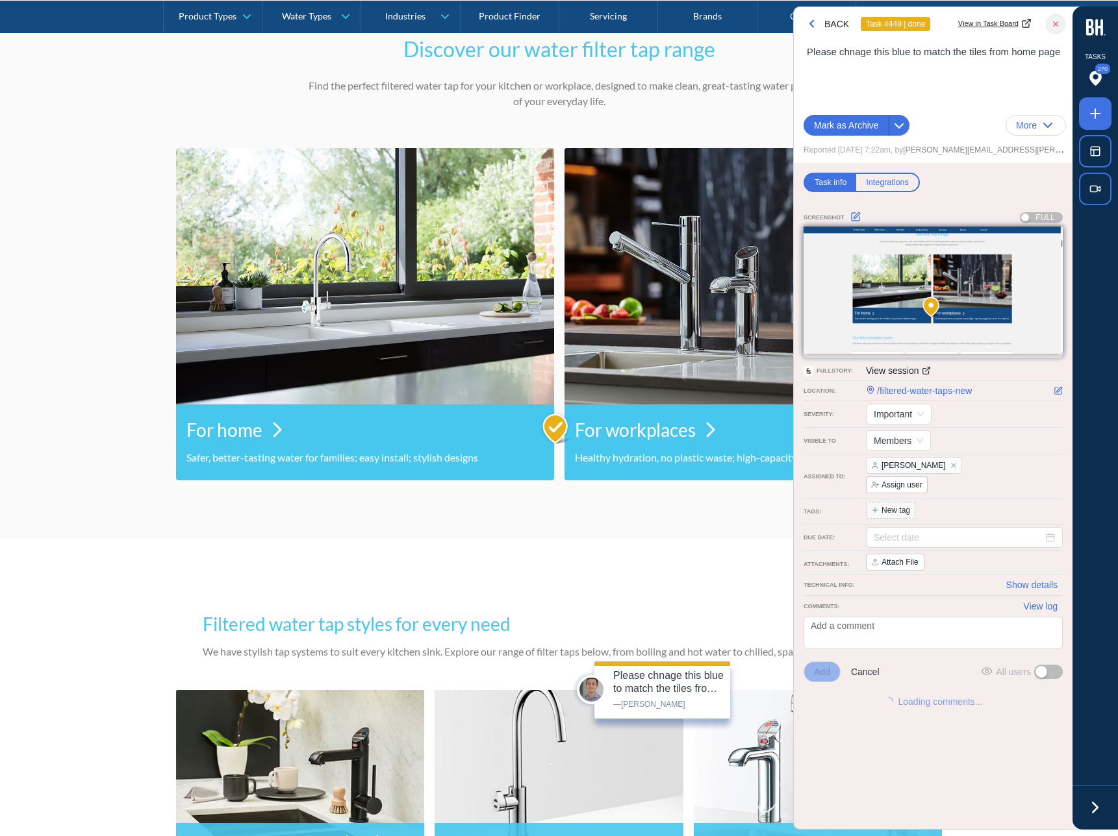
scroll to position [555, 0]
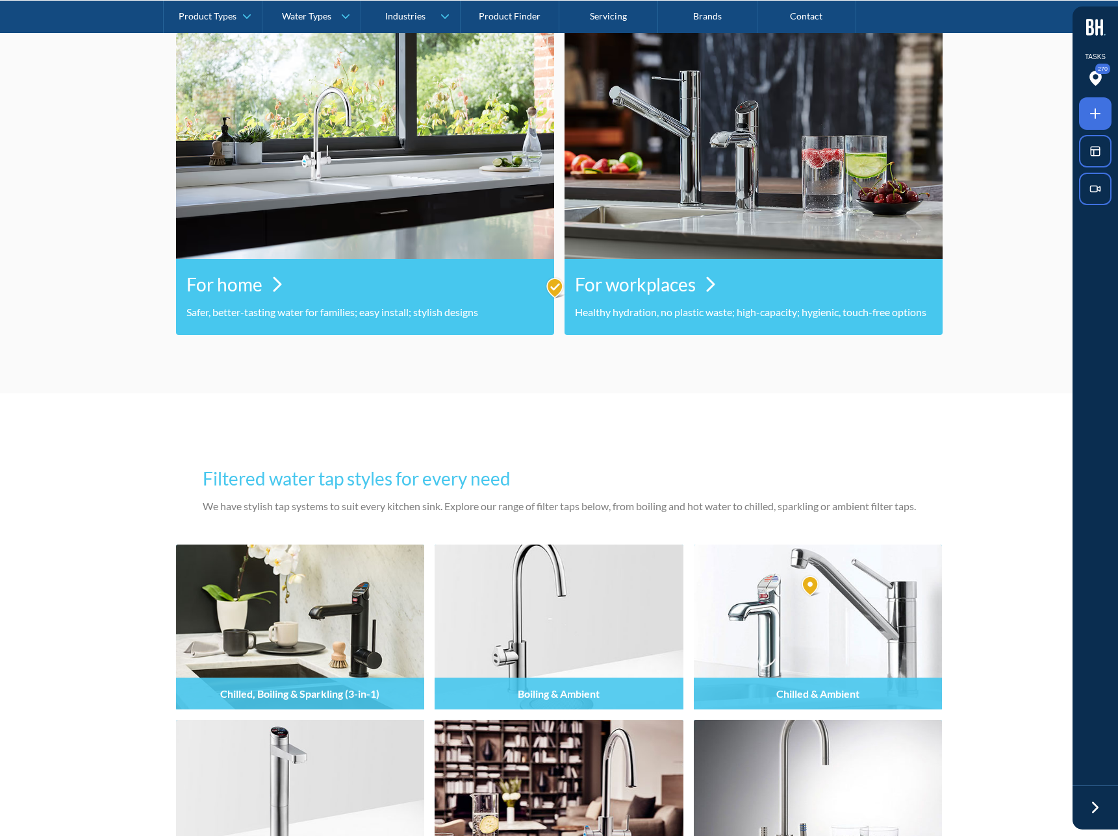
scroll to position [749, 0]
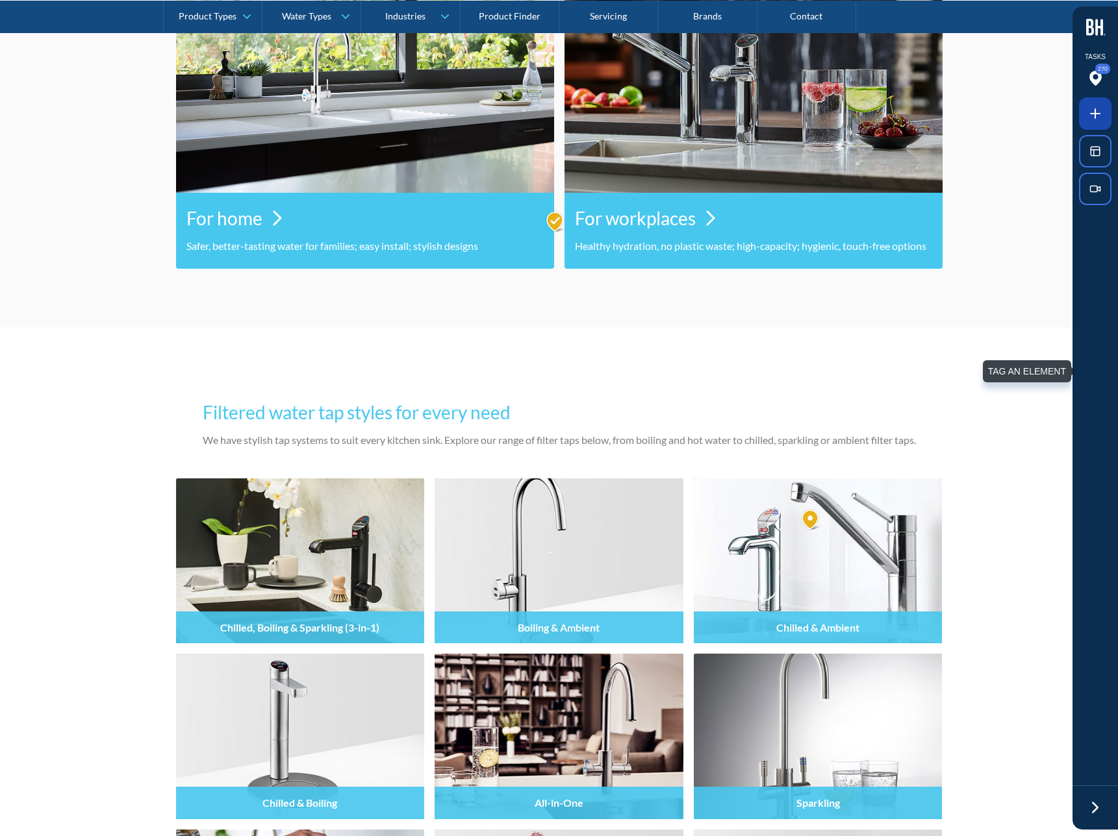
click at [1089, 121] on icon at bounding box center [1095, 114] width 16 height 16
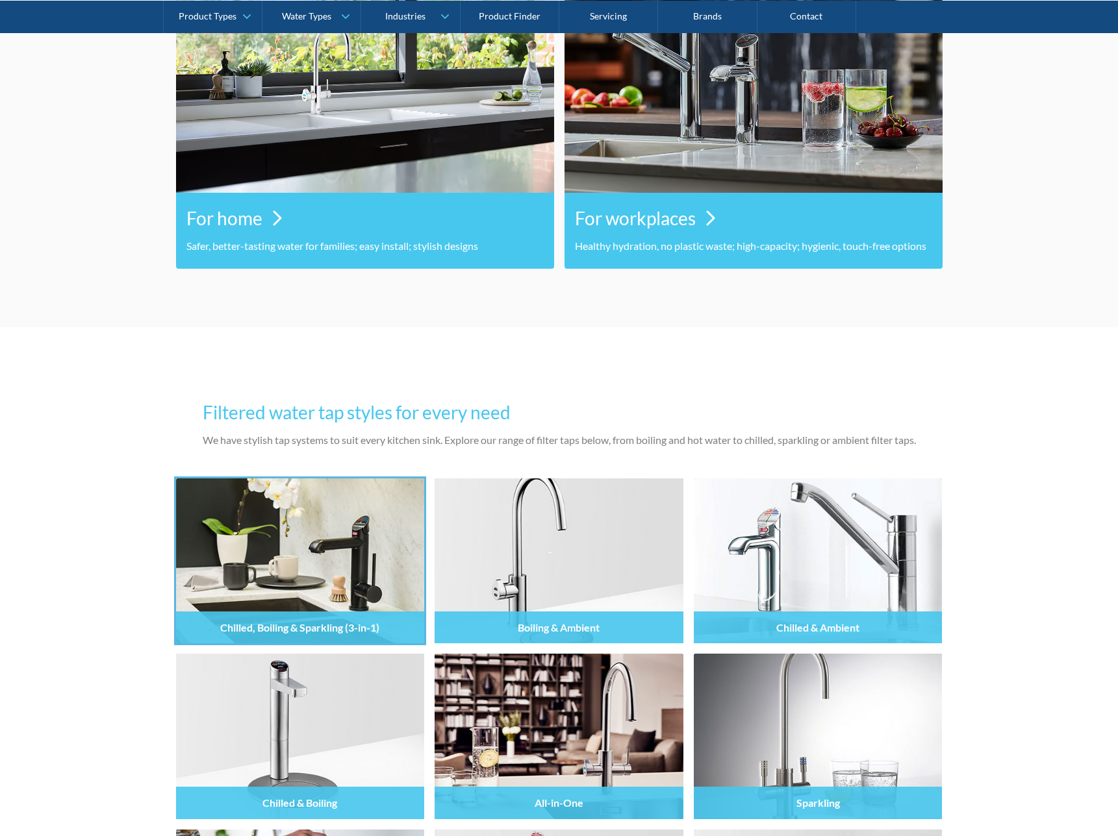
click at [320, 526] on div at bounding box center [559, 418] width 1118 height 836
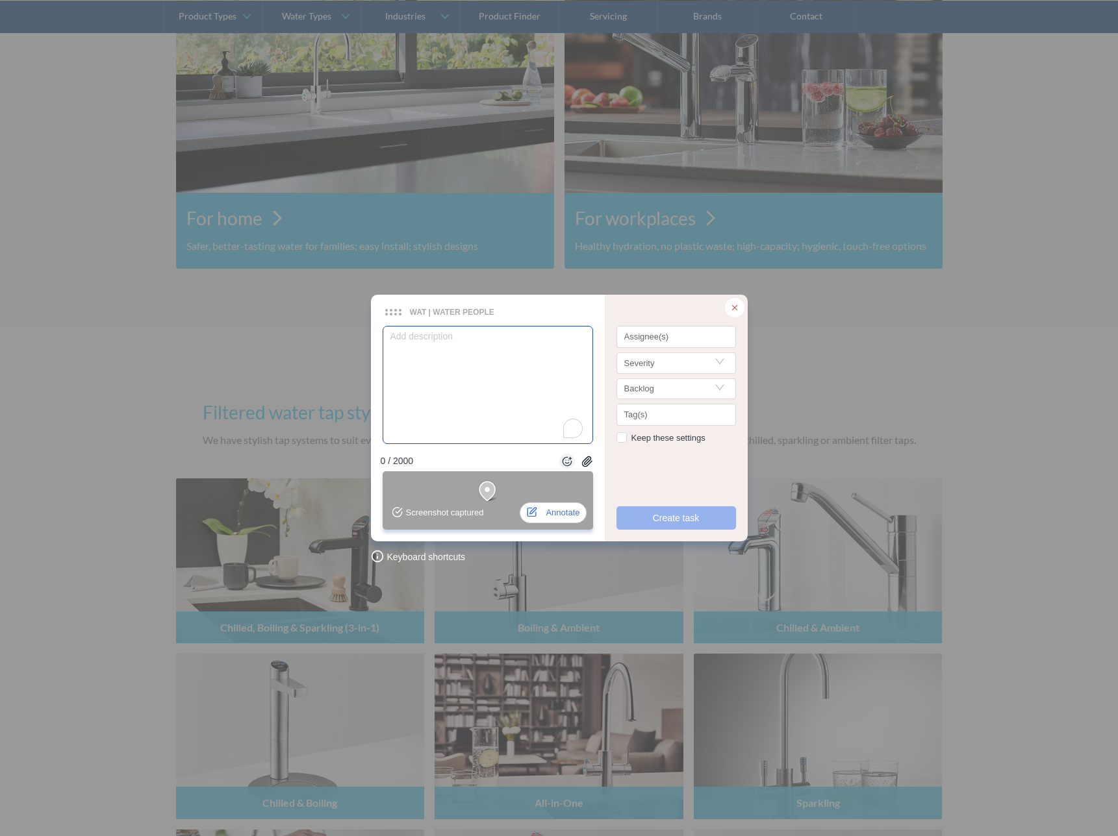
click at [460, 395] on textarea "To enrich screen reader interactions, please activate Accessibility in Grammarl…" at bounding box center [487, 385] width 210 height 118
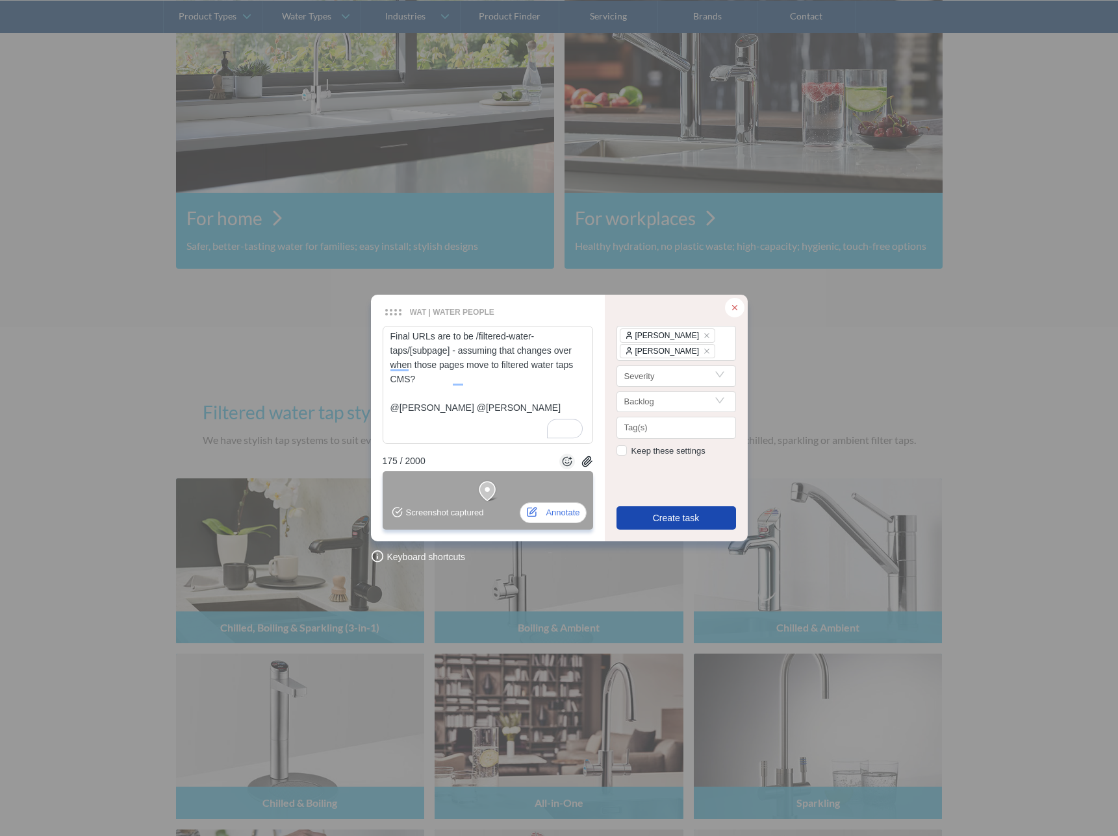
click at [662, 515] on span "Create task" at bounding box center [676, 518] width 47 height 14
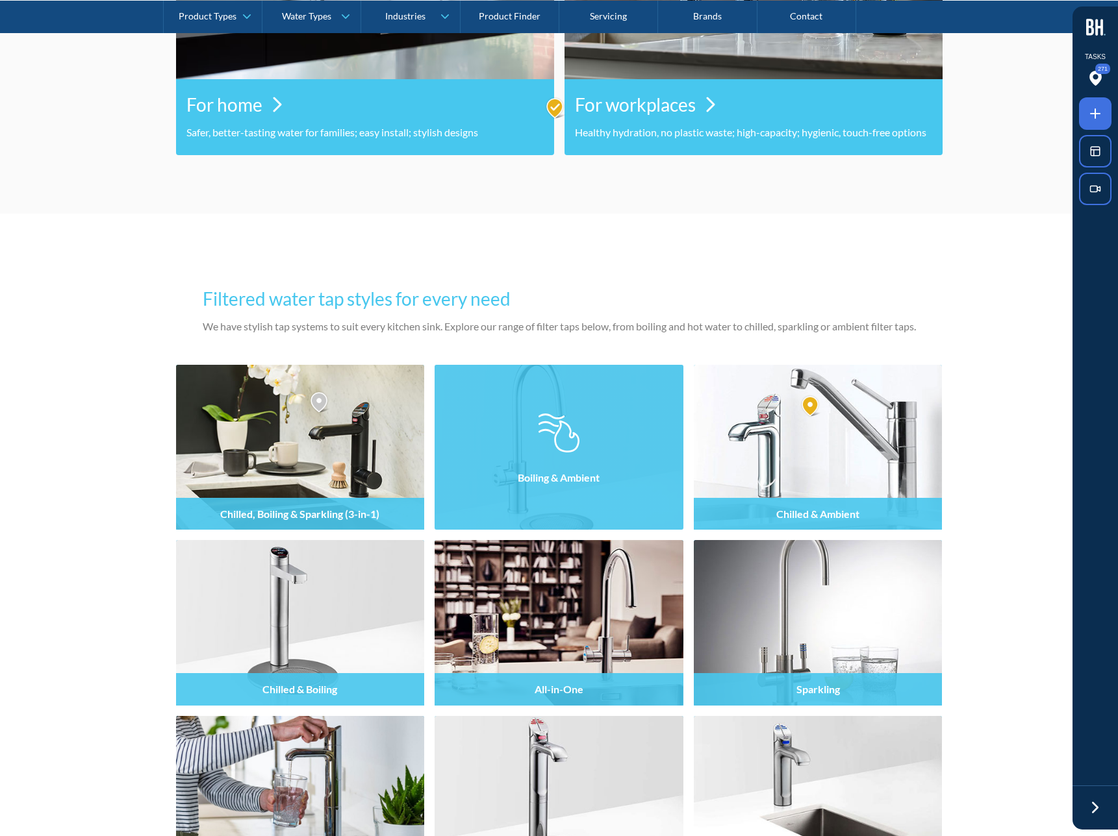
scroll to position [990, 0]
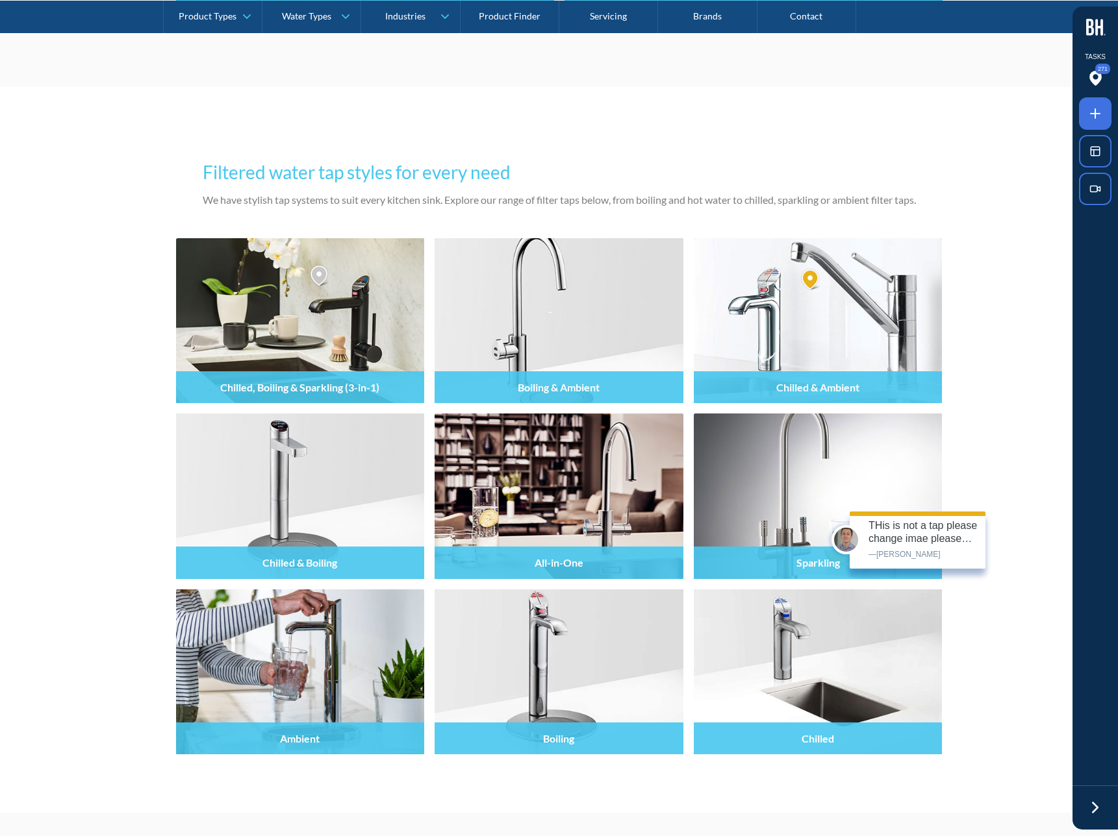
click at [807, 282] on img at bounding box center [811, 279] width 22 height 23
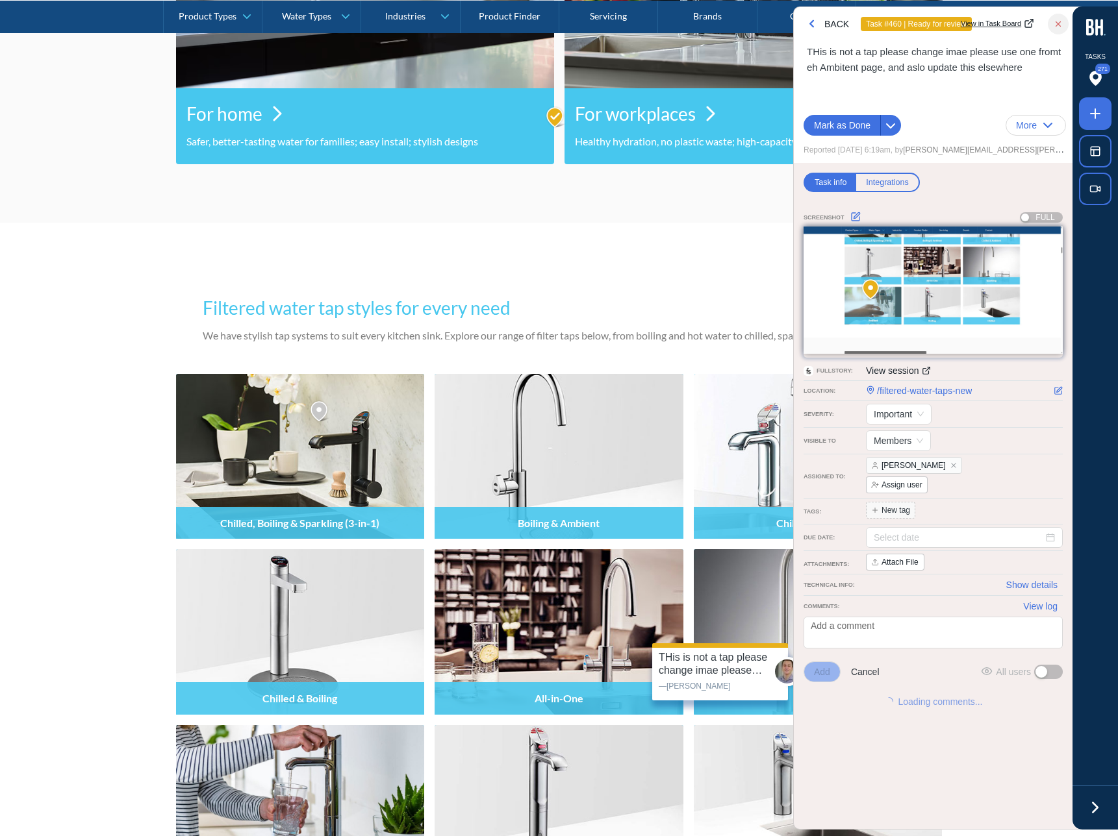
scroll to position [853, 0]
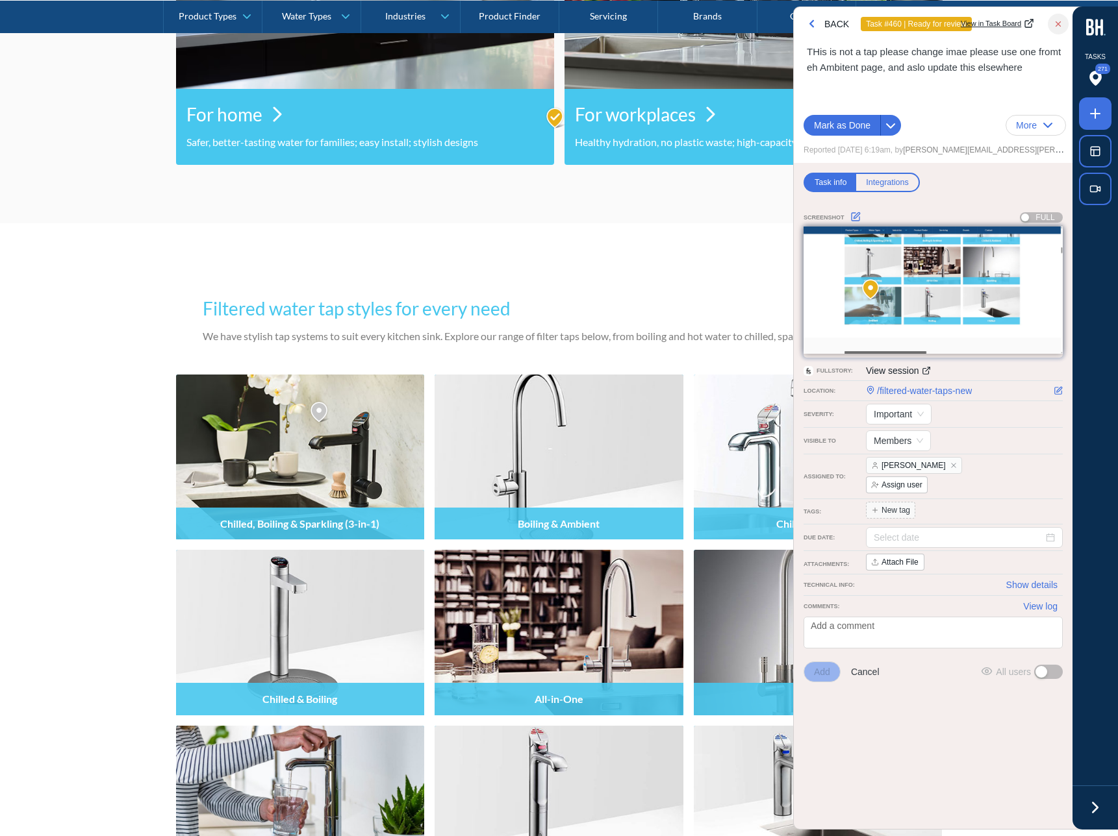
click at [731, 282] on div "Filtered water tap styles for every need We have stylish tap systems to suit ev…" at bounding box center [559, 318] width 713 height 72
click at [1059, 20] on icon "button" at bounding box center [1057, 23] width 9 height 9
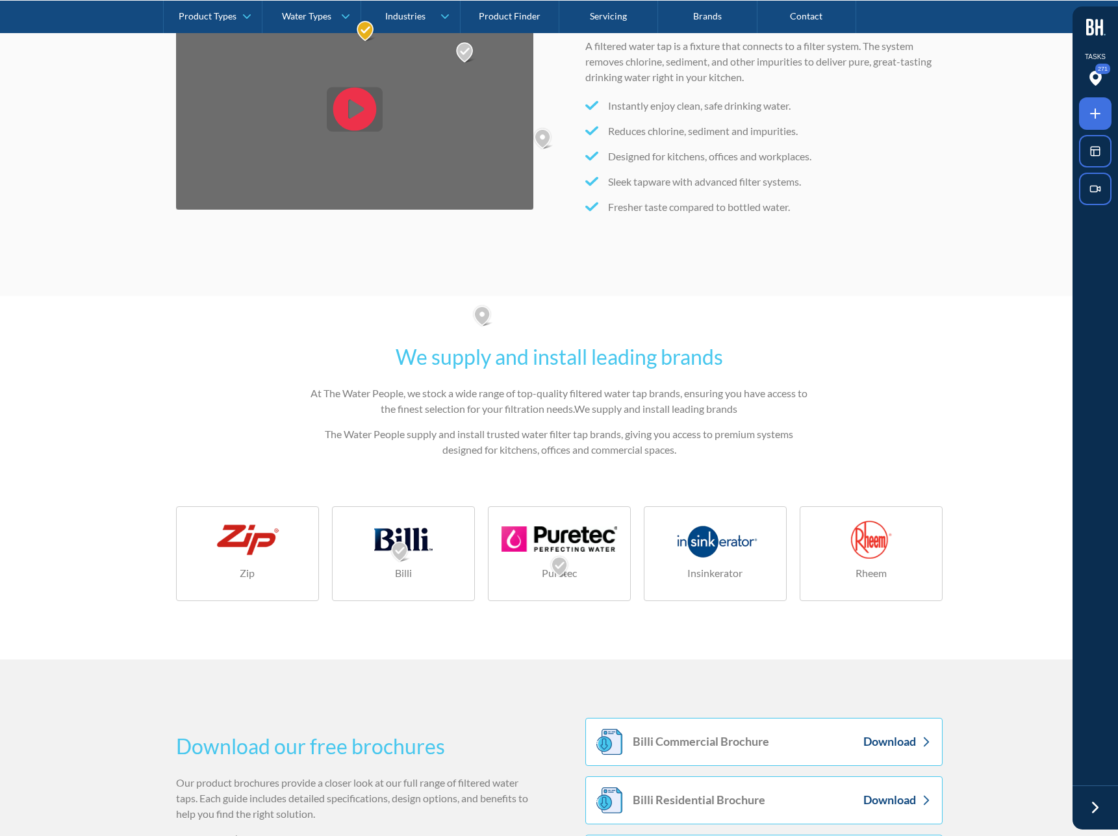
scroll to position [1929, 0]
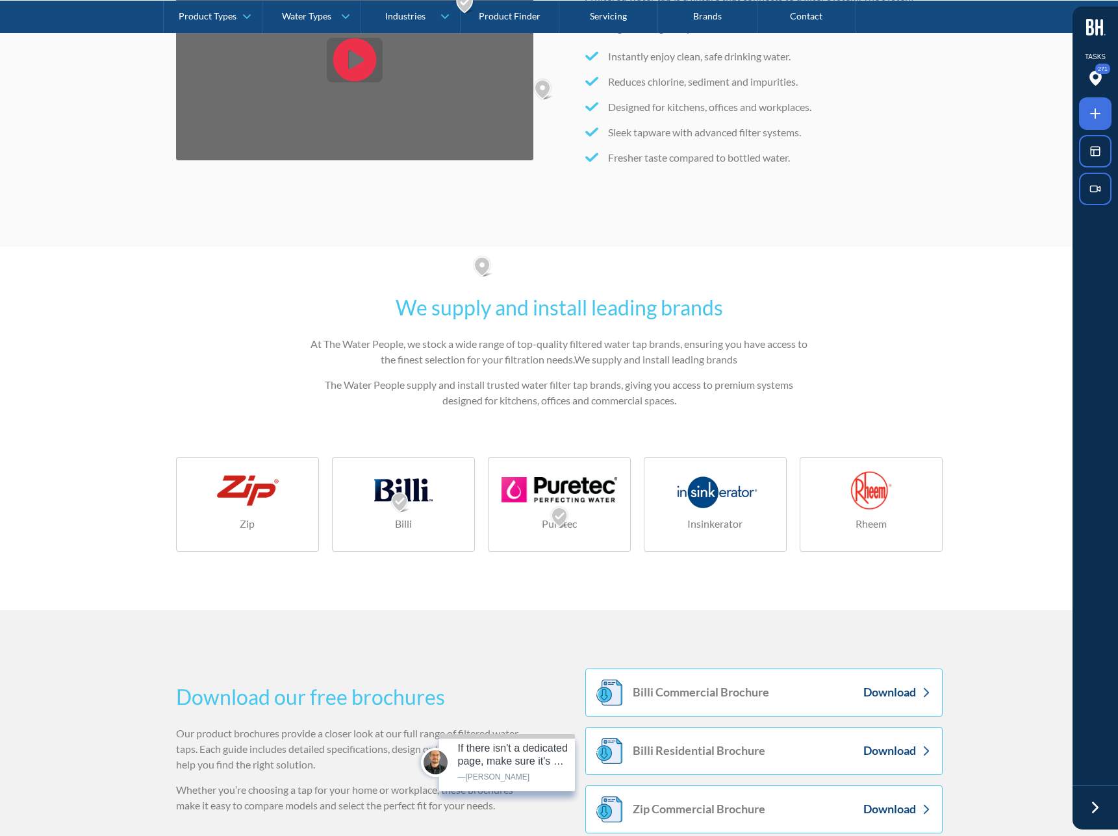
click at [401, 503] on img at bounding box center [401, 502] width 22 height 23
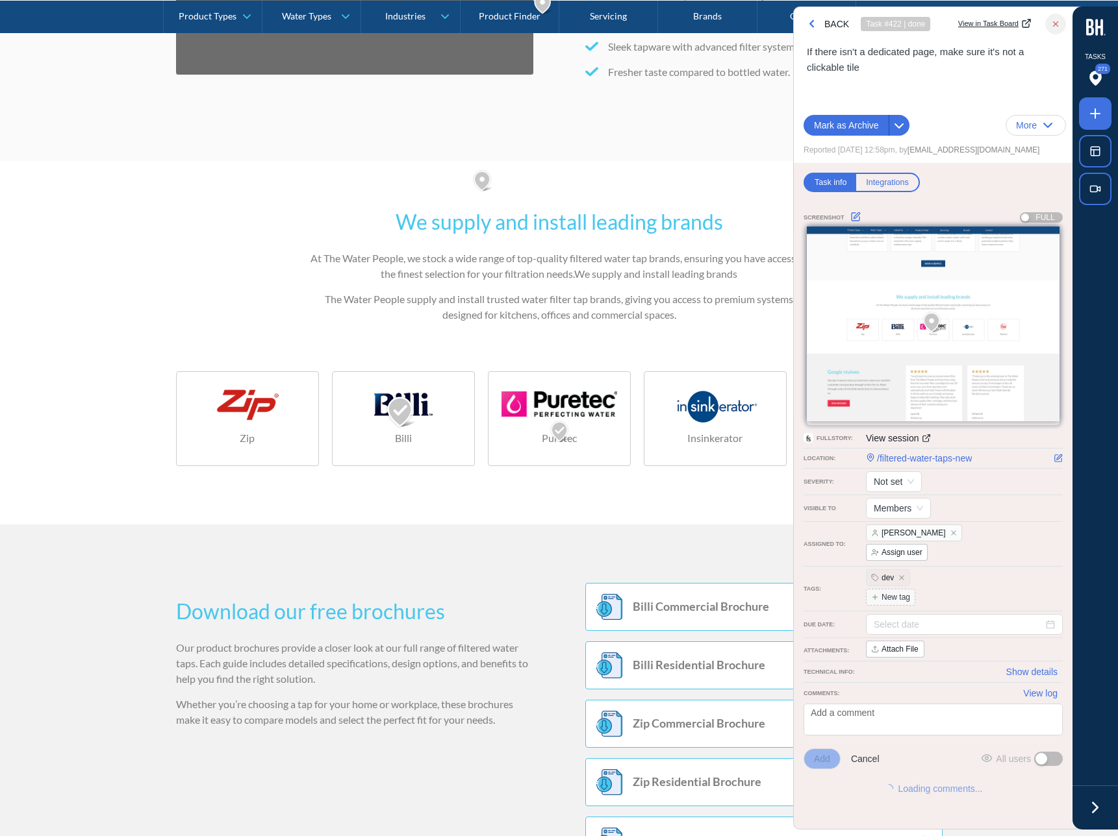
scroll to position [2016, 0]
click at [257, 302] on div "We supply and install leading brands At The Water People, we stock a wide range…" at bounding box center [559, 342] width 766 height 273
click at [808, 21] on icon "button" at bounding box center [811, 24] width 12 height 12
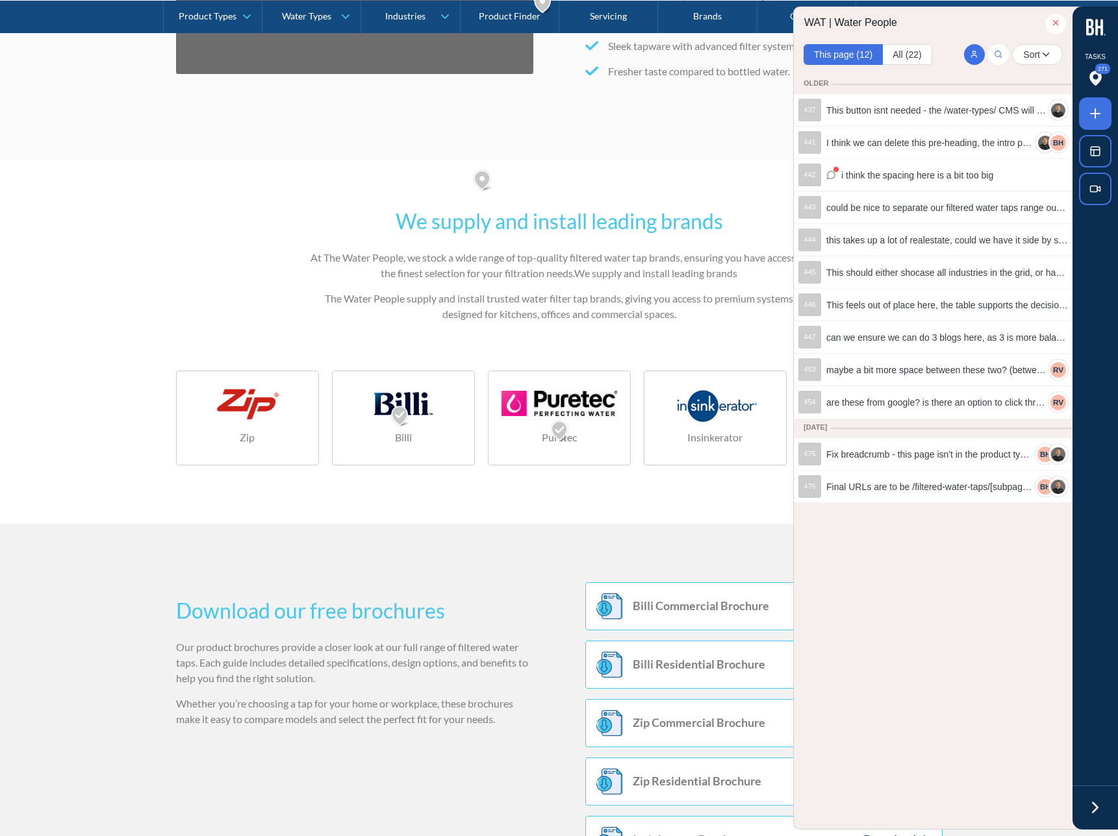
click at [193, 338] on div "We supply and install leading brands At The Water People, we stock a wide range…" at bounding box center [559, 342] width 766 height 273
click at [1091, 118] on icon at bounding box center [1095, 114] width 16 height 16
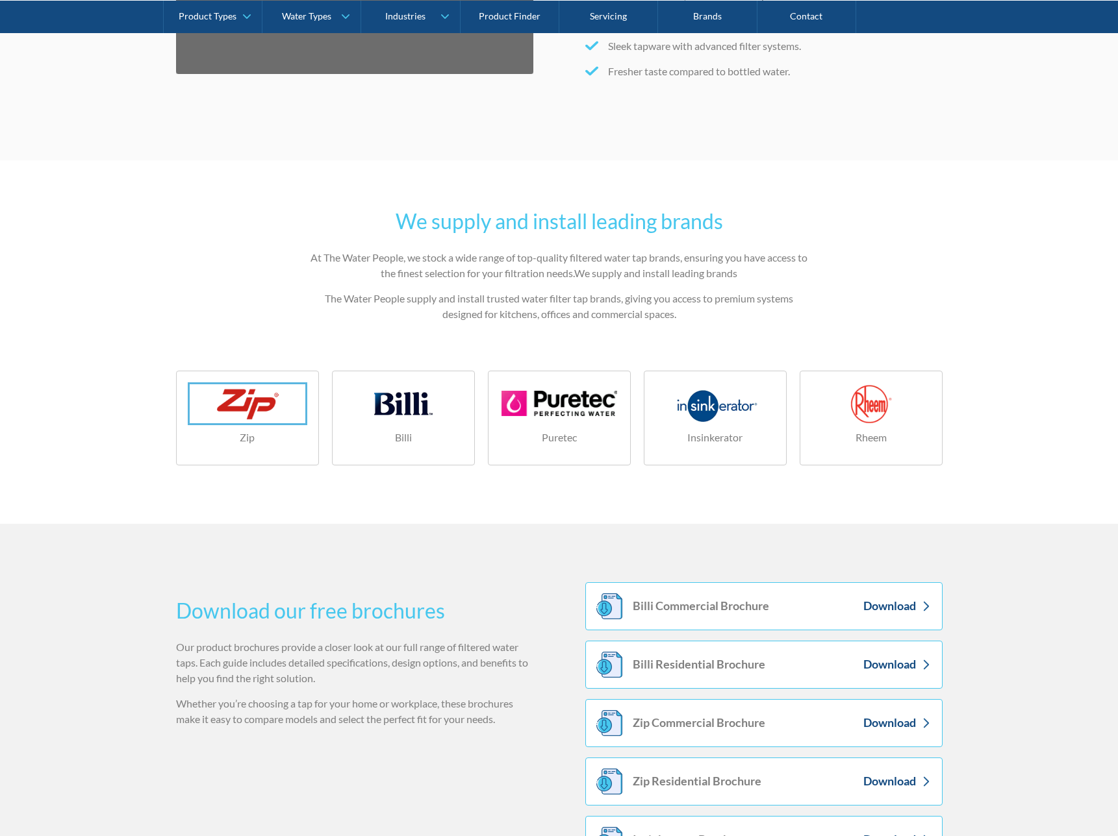
click at [278, 405] on div at bounding box center [559, 418] width 1118 height 836
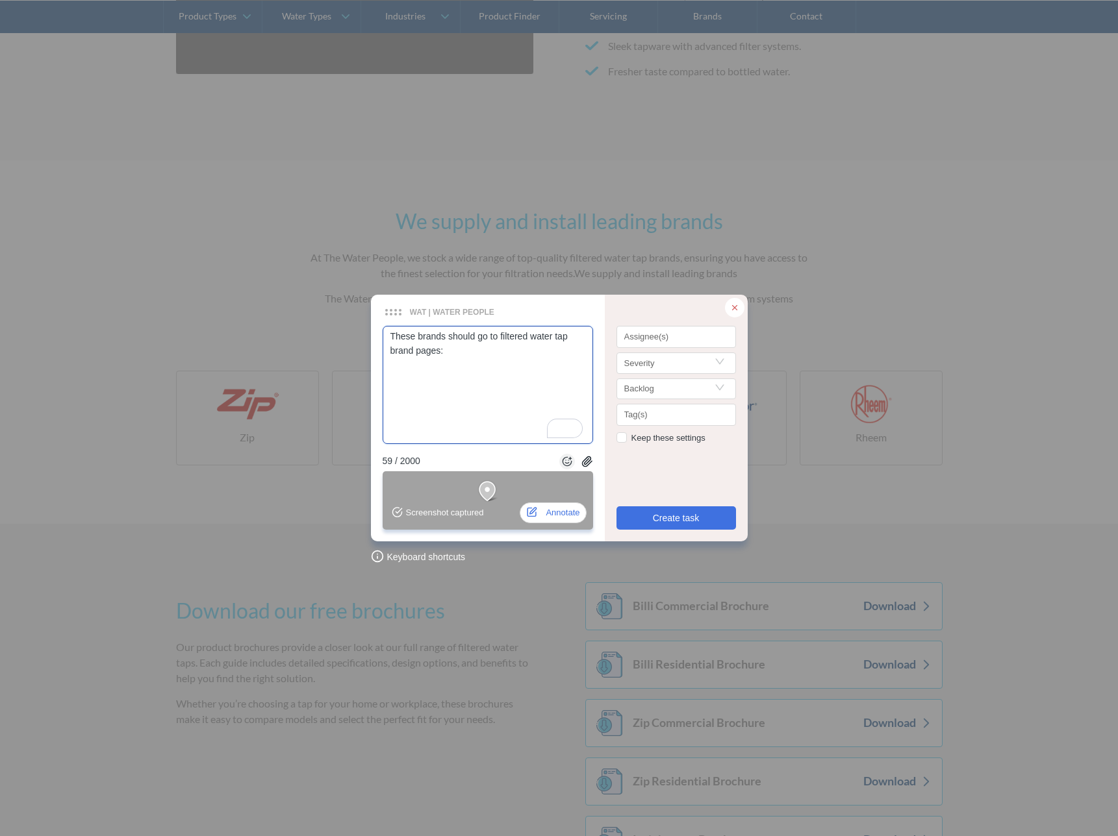
click at [479, 408] on textarea "These brands should go to filtered water tap brand pages:" at bounding box center [487, 385] width 210 height 118
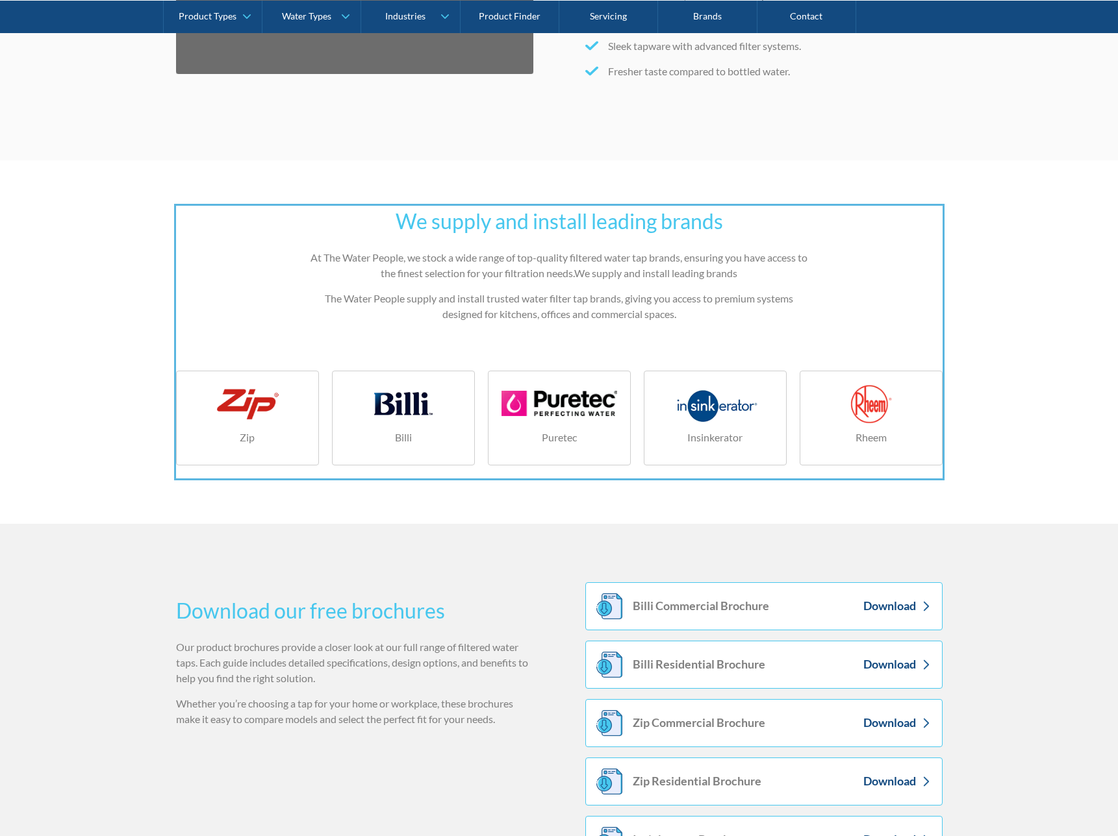
click at [269, 345] on div at bounding box center [559, 418] width 1118 height 836
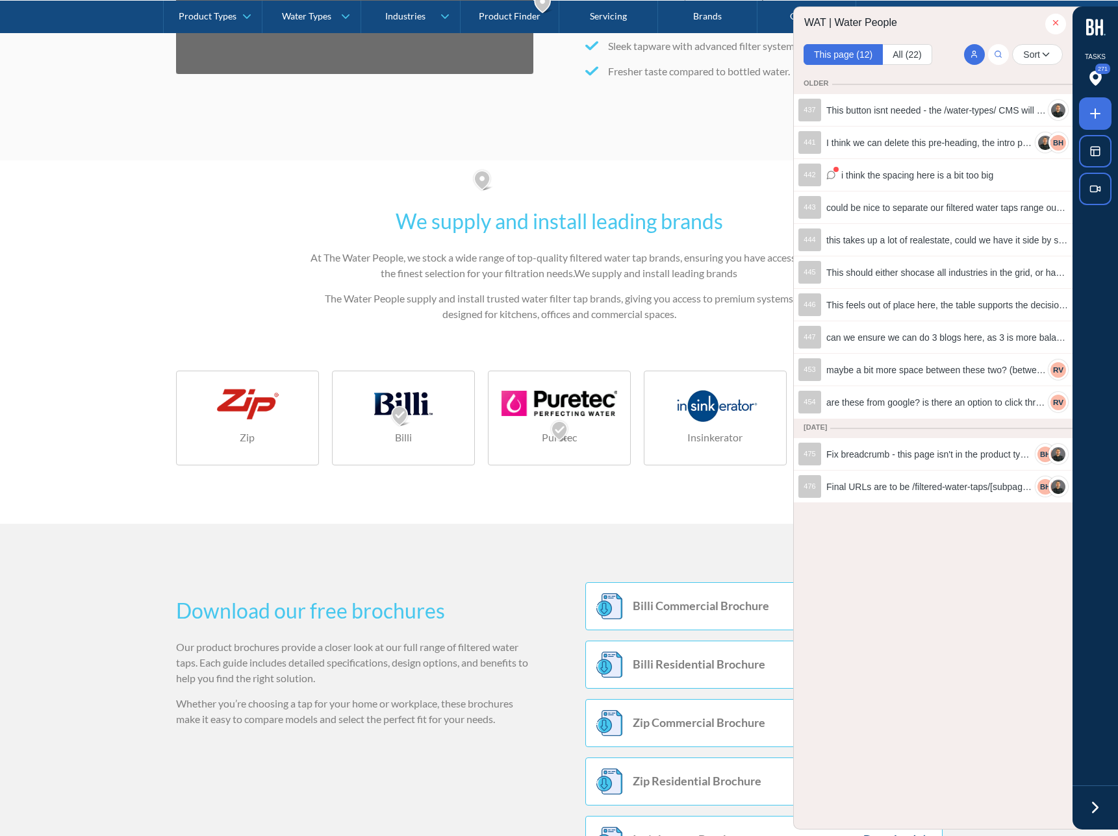
click at [329, 343] on div "We supply and install leading brands At The Water People, we stock a wide range…" at bounding box center [559, 342] width 766 height 273
click at [323, 346] on div "We supply and install leading brands At The Water People, we stock a wide range…" at bounding box center [559, 342] width 766 height 273
click at [962, 399] on span "are these from google? is there an option to click through to the actual review…" at bounding box center [935, 402] width 219 height 14
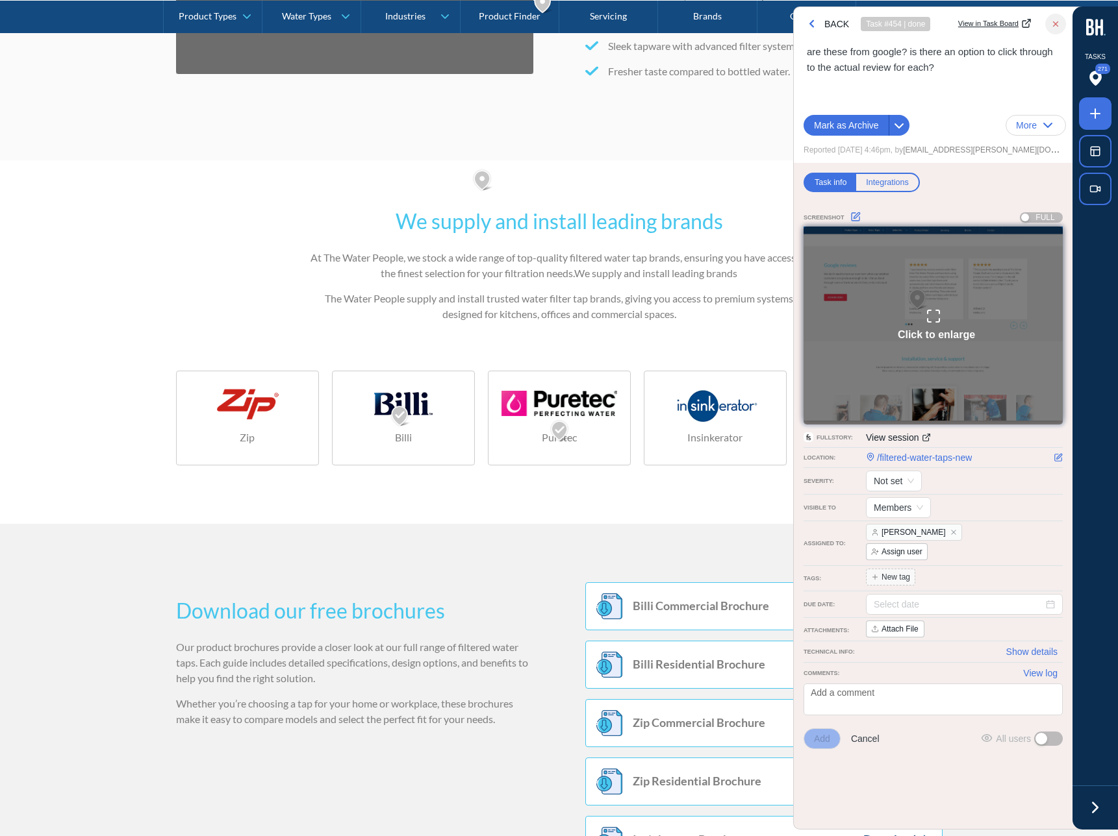
click at [902, 312] on div "Click to enlarge" at bounding box center [933, 325] width 84 height 34
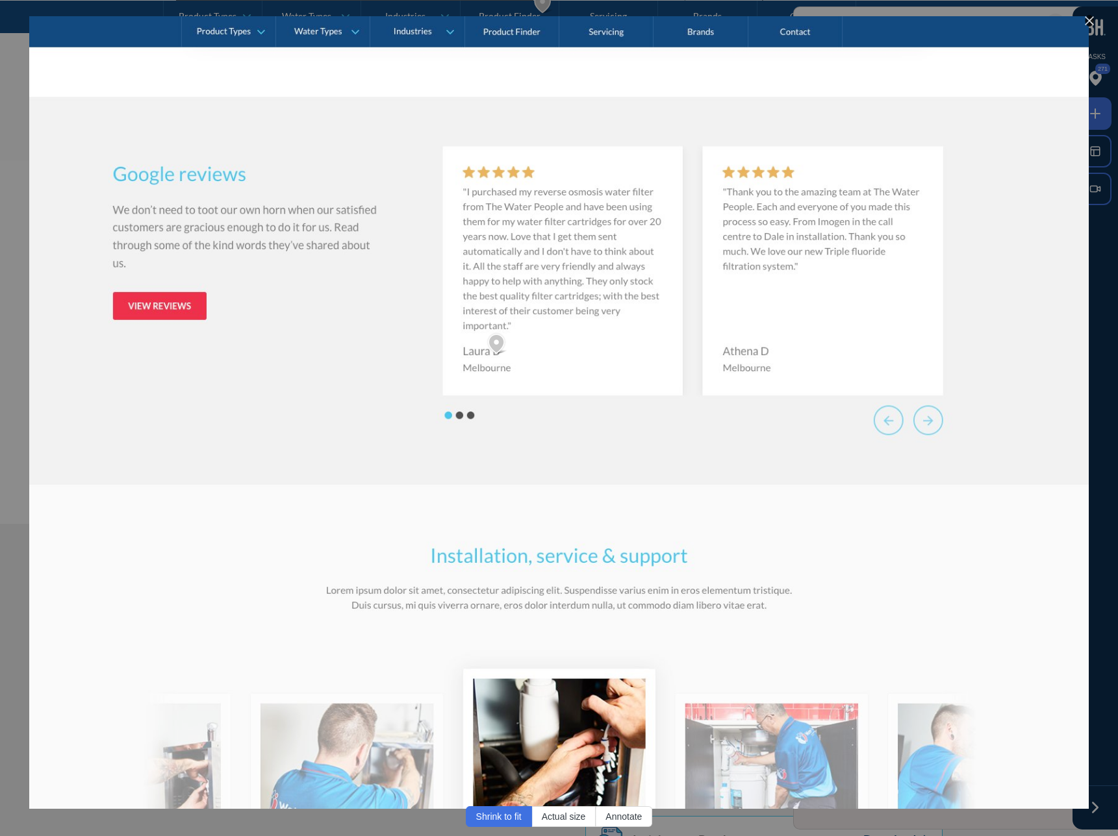
click at [514, 333] on img at bounding box center [558, 412] width 1059 height 793
click at [1085, 19] on icon "close" at bounding box center [1089, 21] width 12 height 12
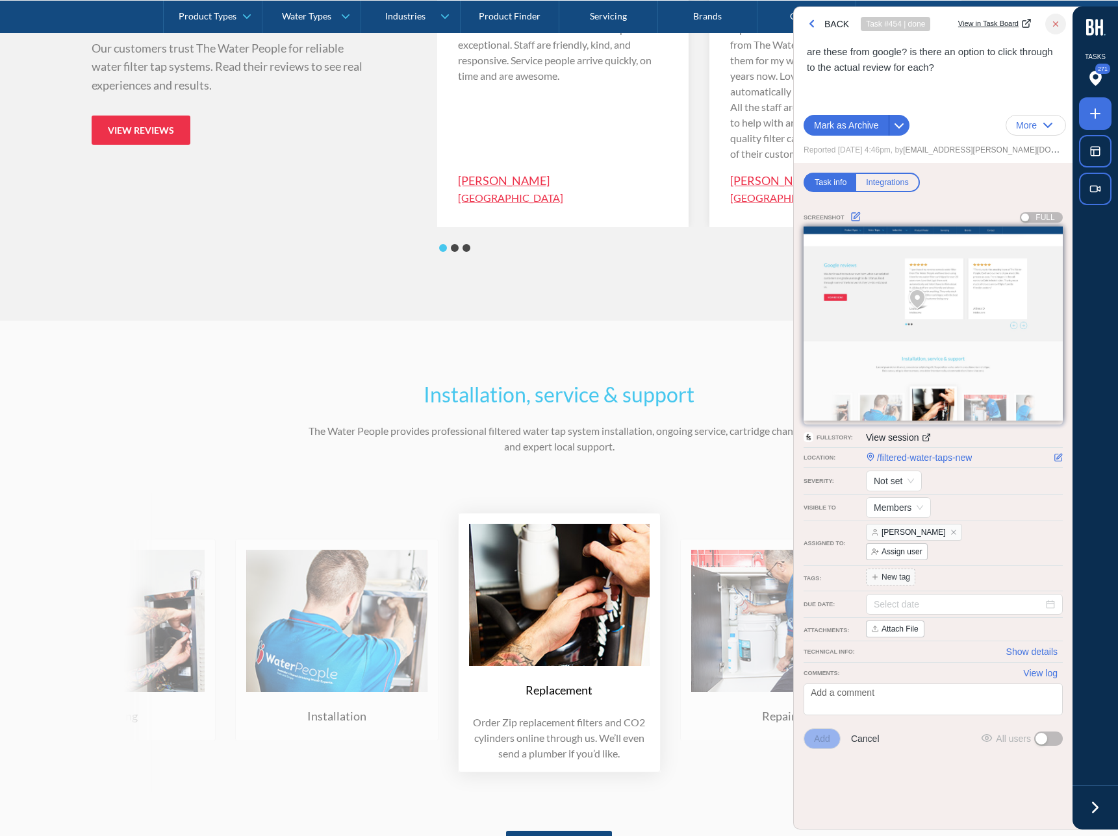
scroll to position [5334, 0]
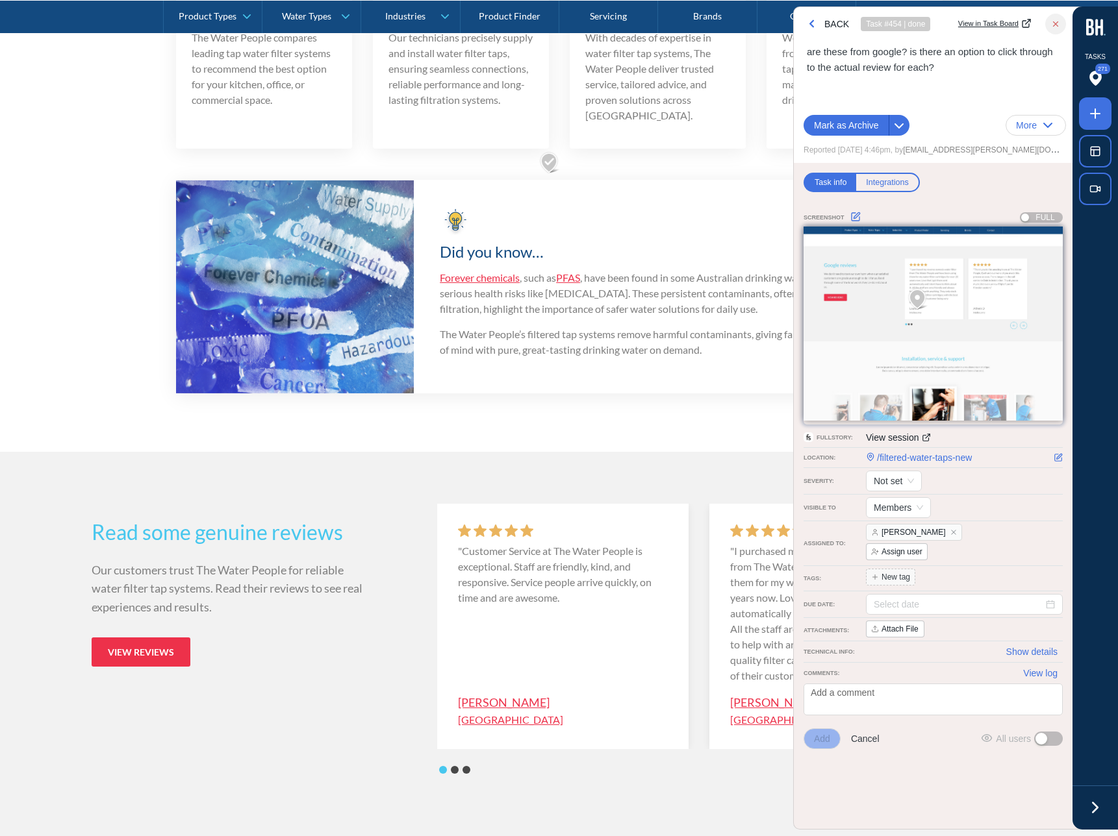
click at [519, 495] on div "Read some genuine reviews Our customers trust The Water People for reliable wat…" at bounding box center [559, 647] width 935 height 391
click at [545, 564] on p ""Customer Service at The Water People is exceptional. Staff are friendly, kind,…" at bounding box center [563, 575] width 210 height 62
click at [533, 540] on div ""Customer Service at The Water People is exceptional. Staff are friendly, kind,…" at bounding box center [562, 626] width 251 height 245
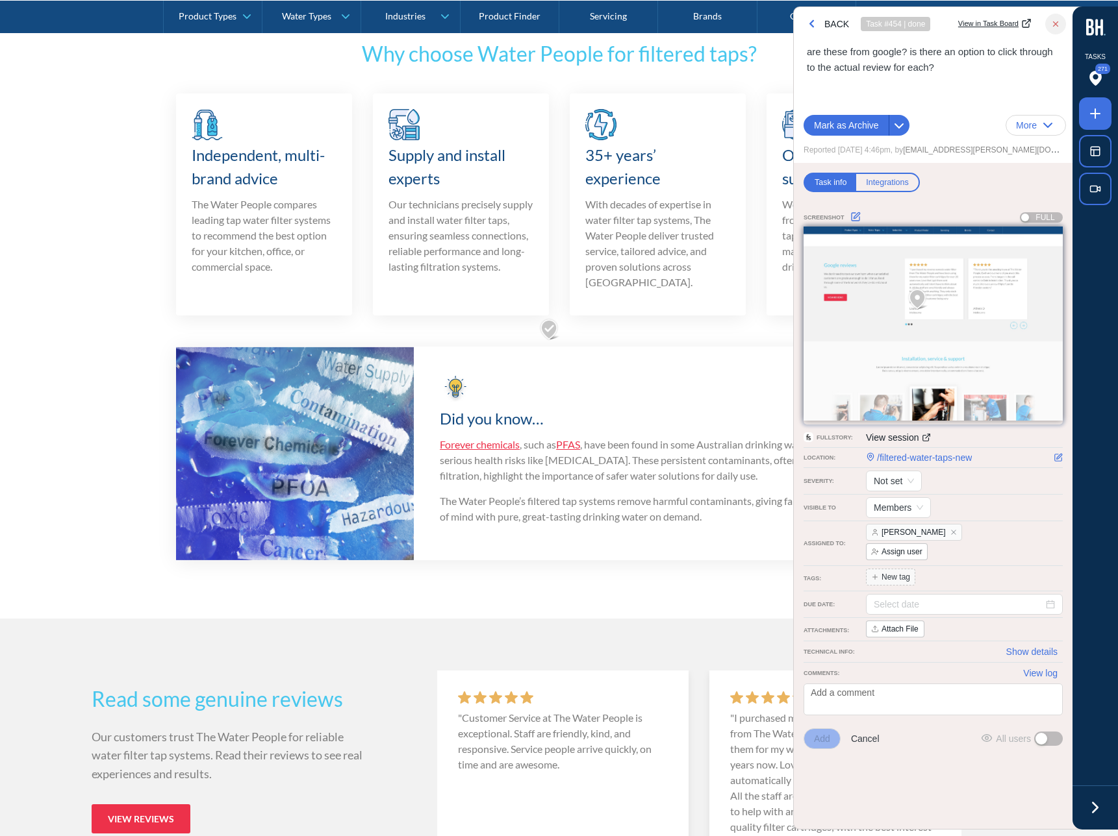
scroll to position [4976, 0]
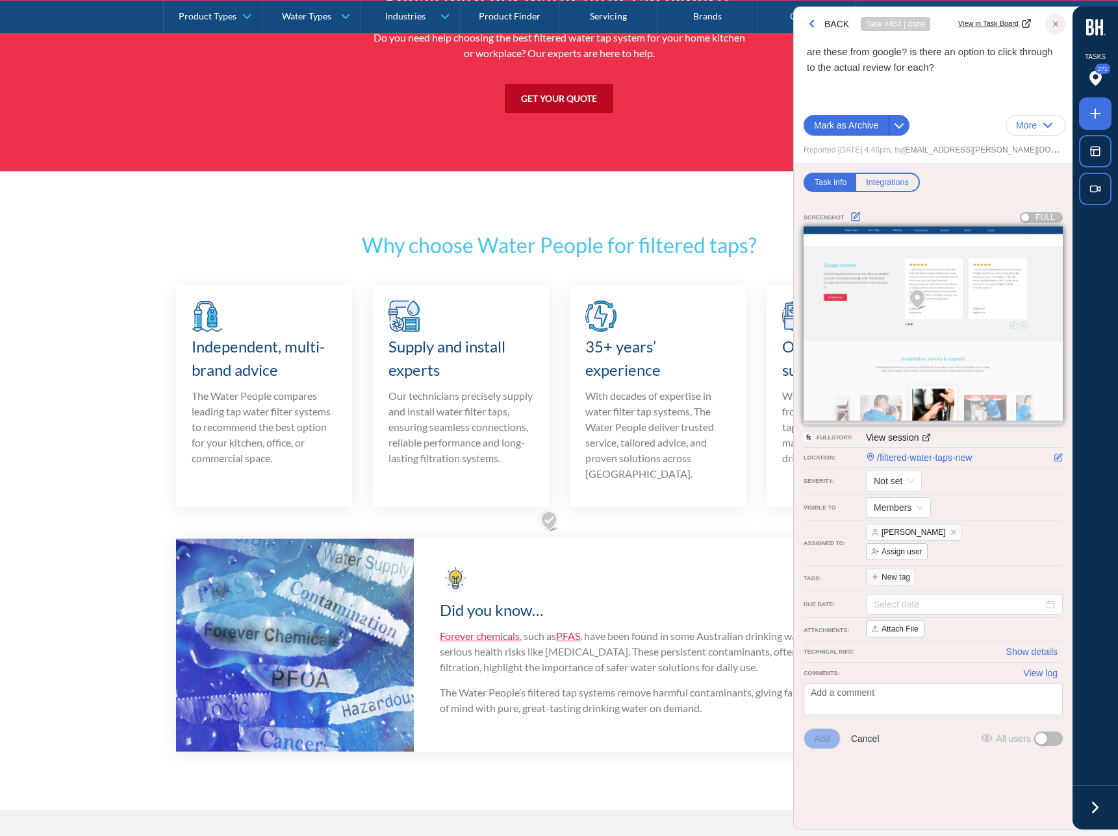
click at [163, 453] on section "Why choose Water People for filtered taps? Independent, multi-brand advice The …" at bounding box center [559, 490] width 1118 height 639
click at [1049, 31] on button "button" at bounding box center [1055, 24] width 21 height 21
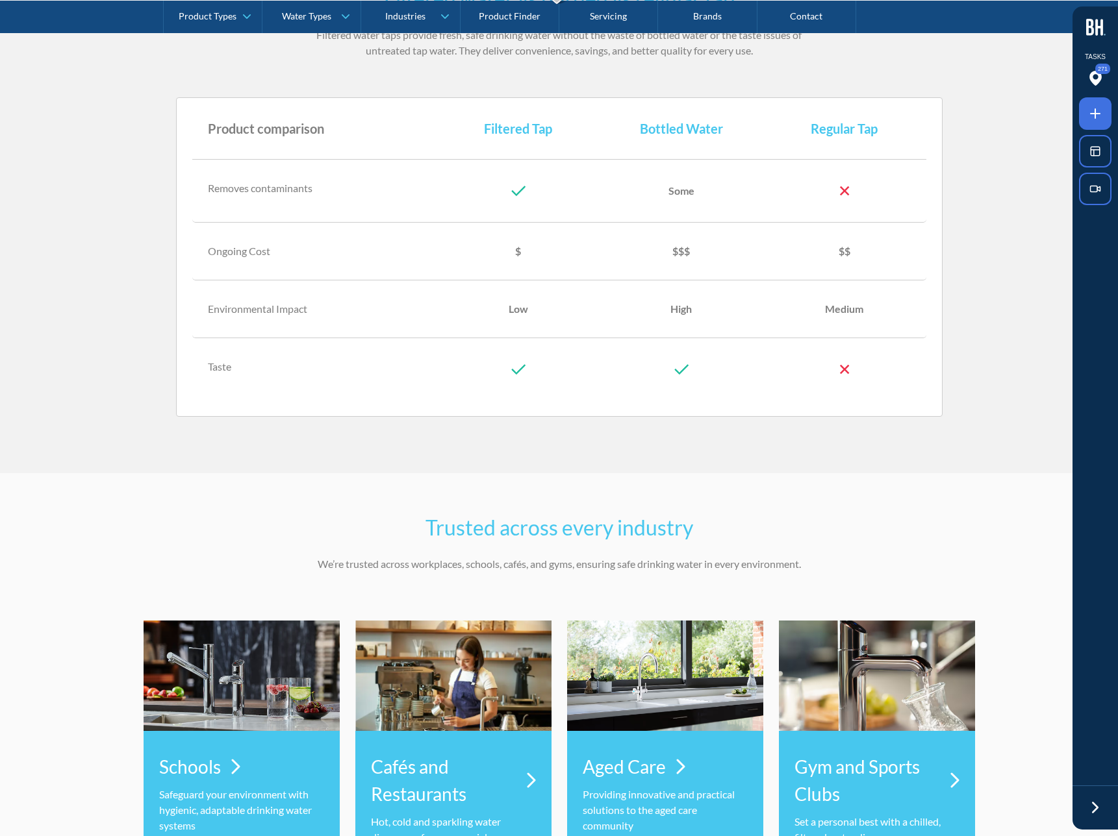
scroll to position [3815, 0]
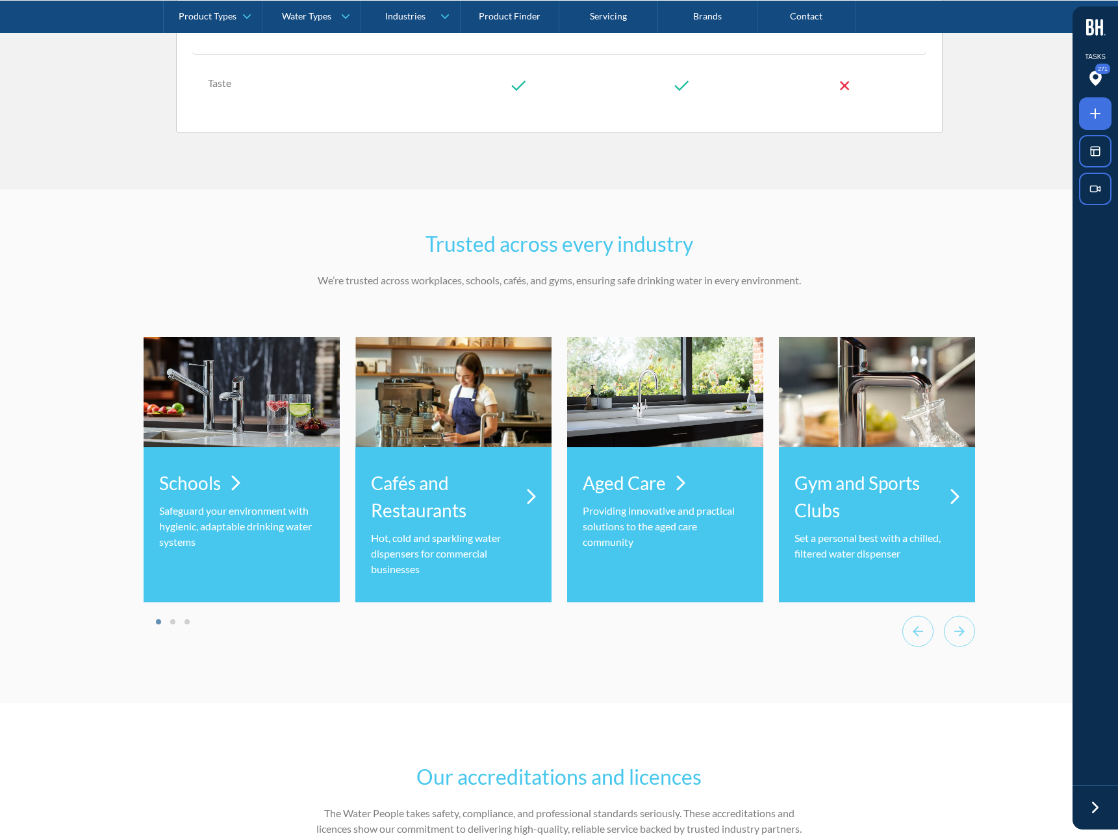
click at [244, 490] on div "Schools Safeguard your environment with hygienic, adaptable drinking water syst…" at bounding box center [242, 524] width 196 height 155
click at [106, 479] on div "Trusted across every industry We’re trusted across workplaces, schools, cafés, …" at bounding box center [559, 447] width 1118 height 514
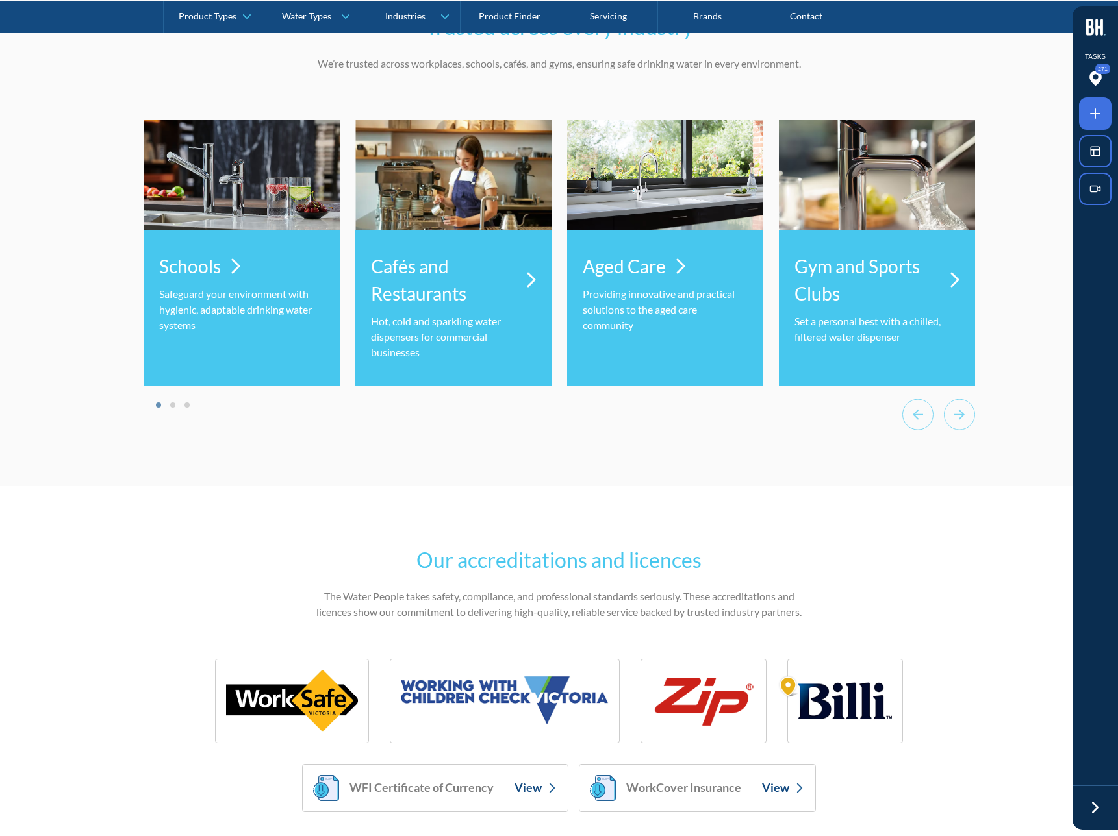
scroll to position [4248, 0]
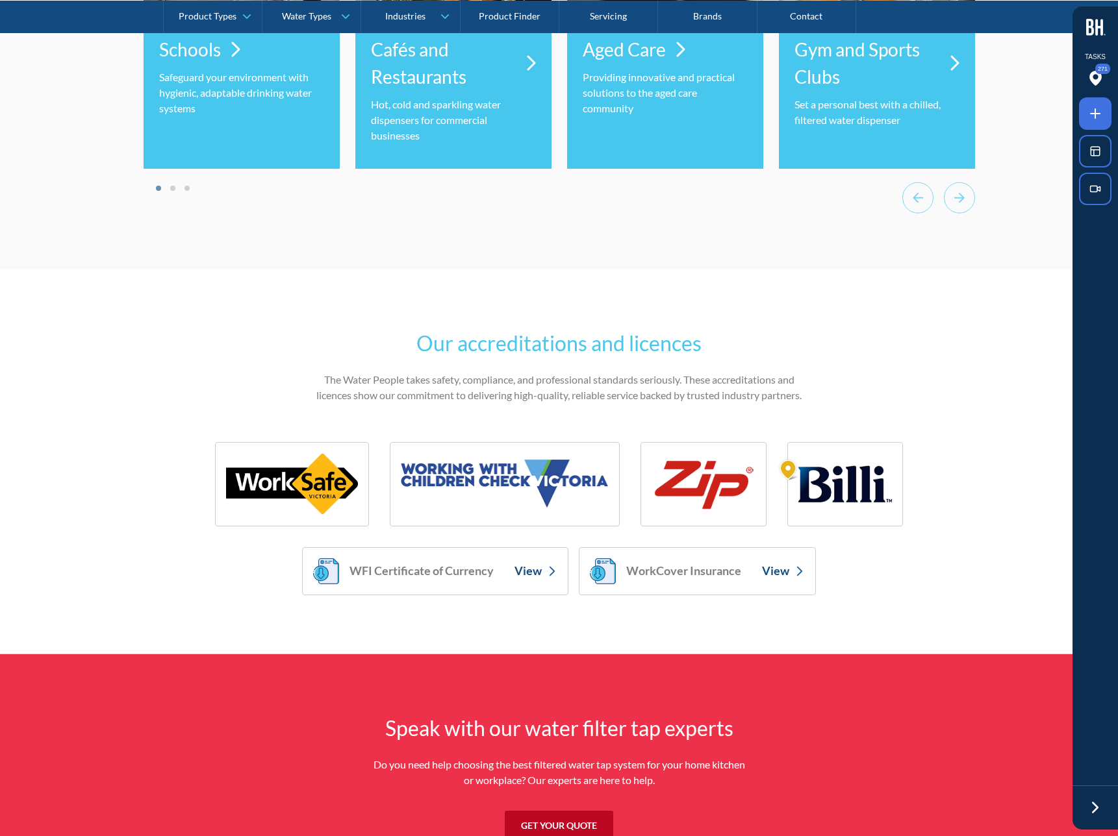
click at [244, 477] on img at bounding box center [292, 484] width 132 height 62
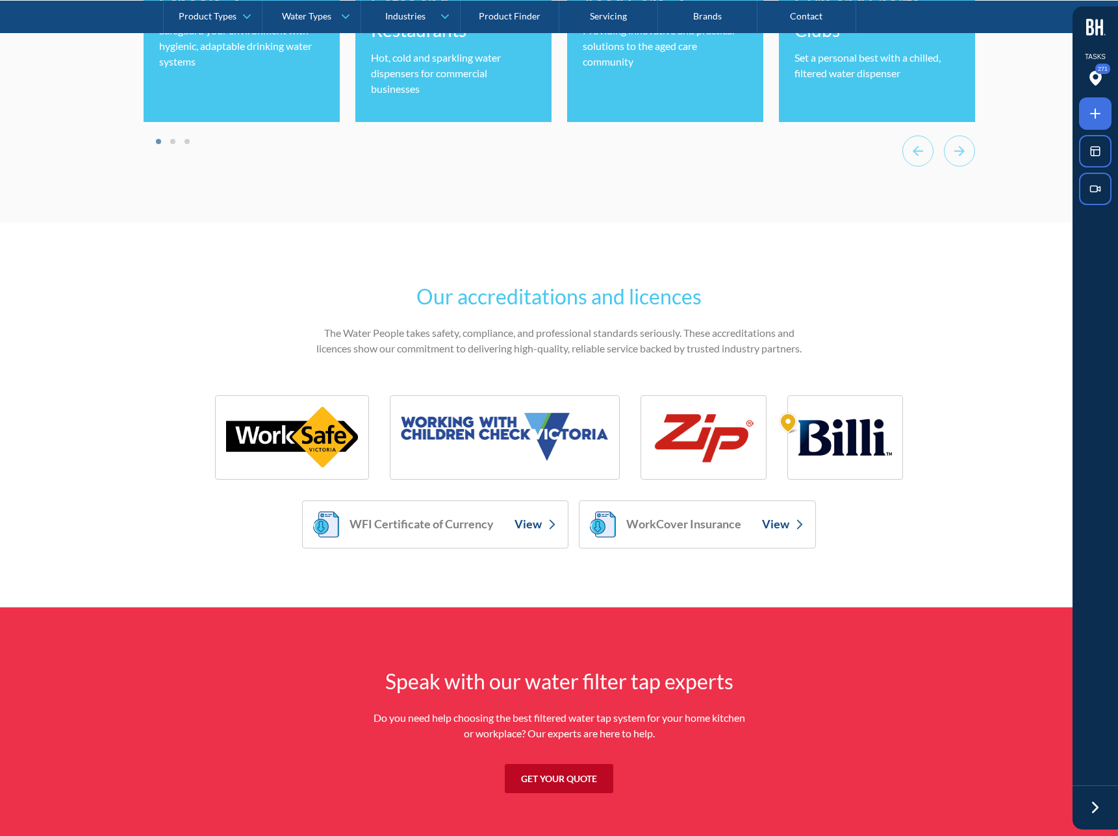
scroll to position [4335, 0]
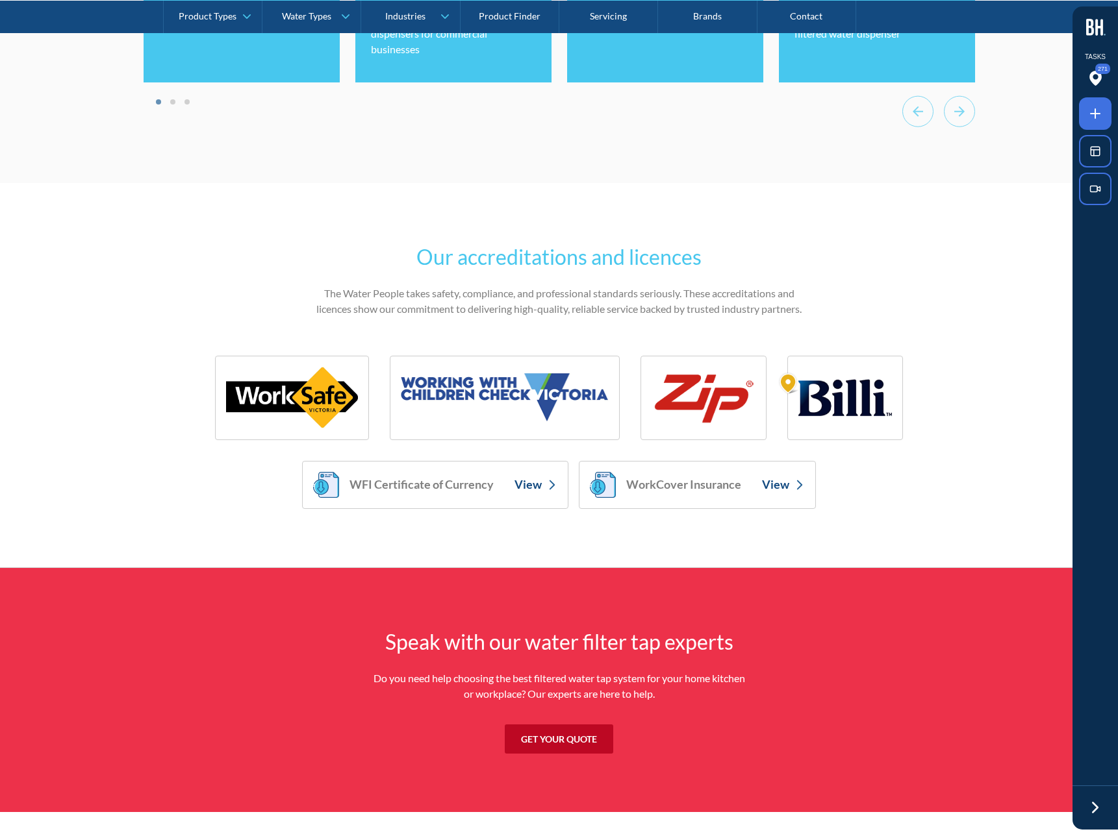
click at [125, 482] on section "Our accreditations and licences The Water People takes safety, compliance, and …" at bounding box center [559, 375] width 1118 height 385
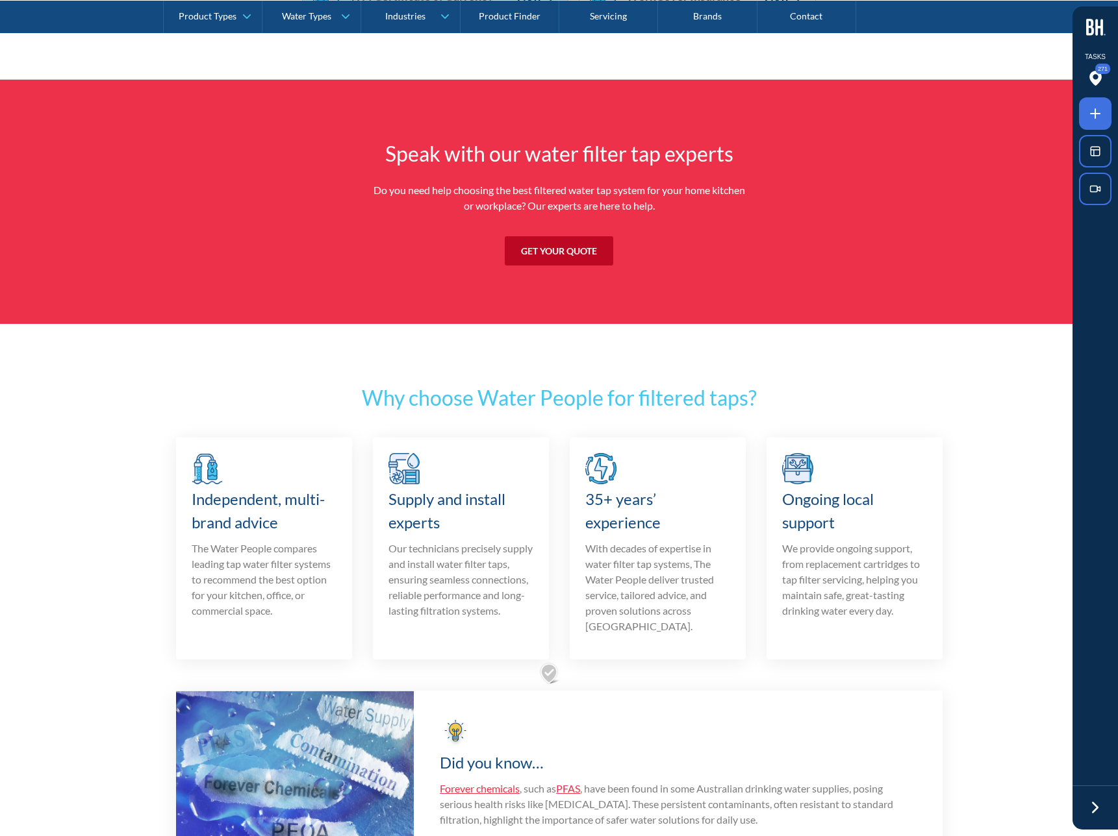
scroll to position [5077, 0]
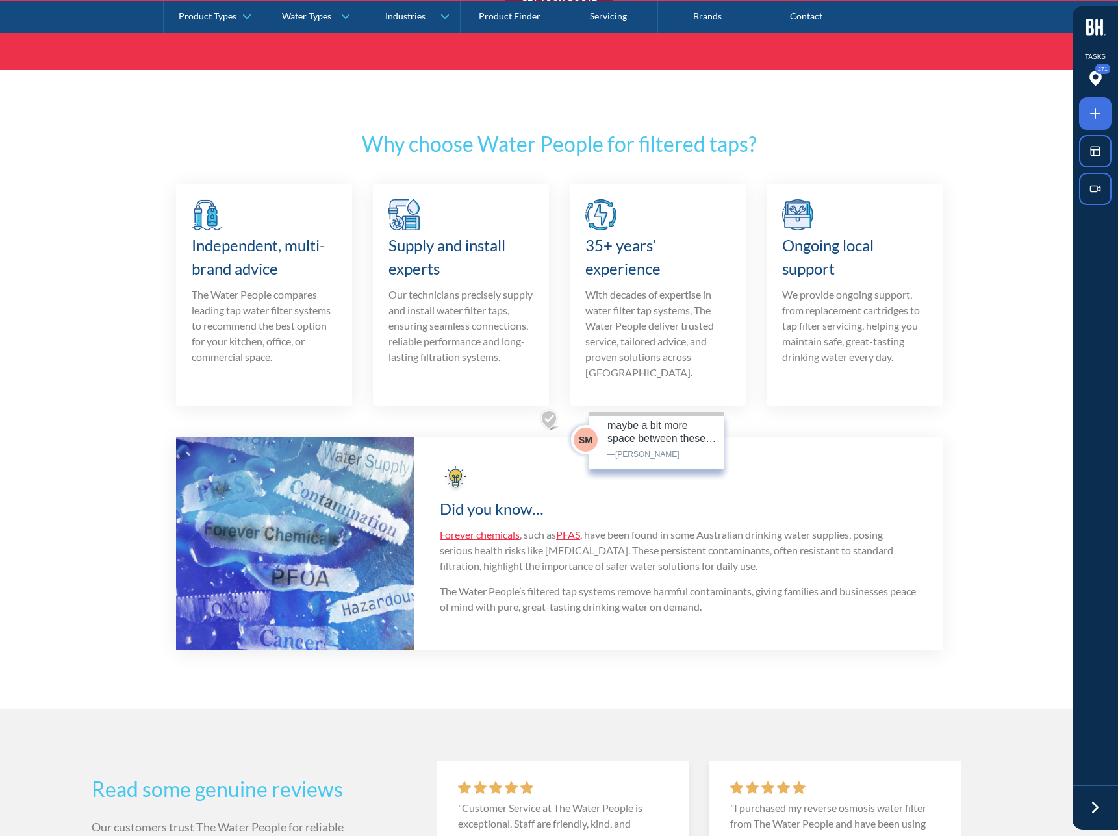
click at [557, 423] on img at bounding box center [550, 419] width 22 height 23
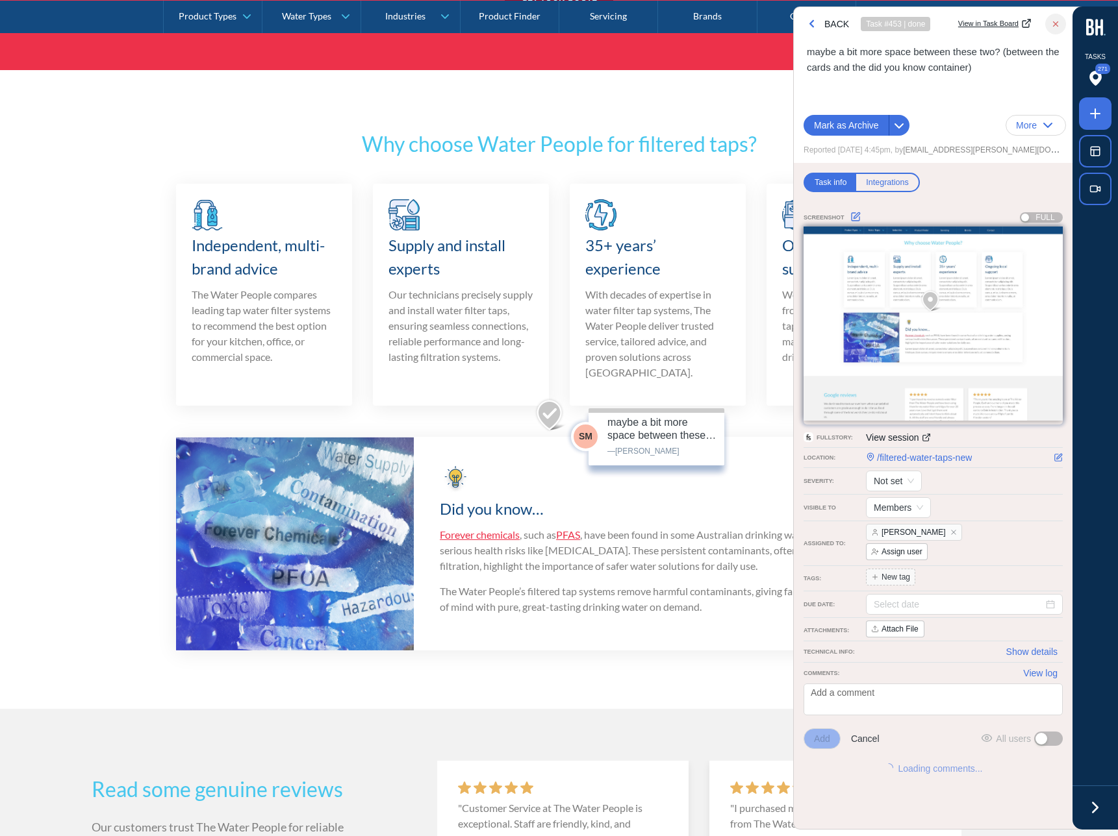
scroll to position [5081, 0]
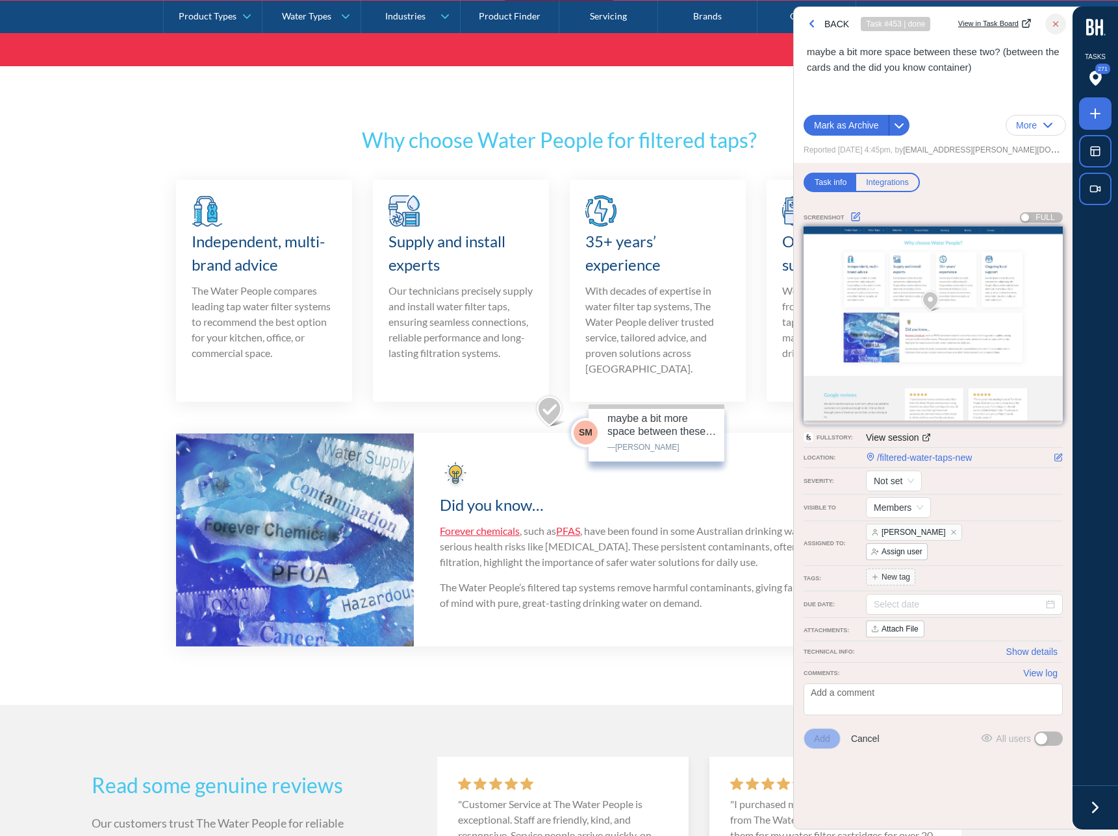
click at [330, 371] on div "Independent, multi-brand advice The Water People compares leading tap water fil…" at bounding box center [264, 291] width 176 height 222
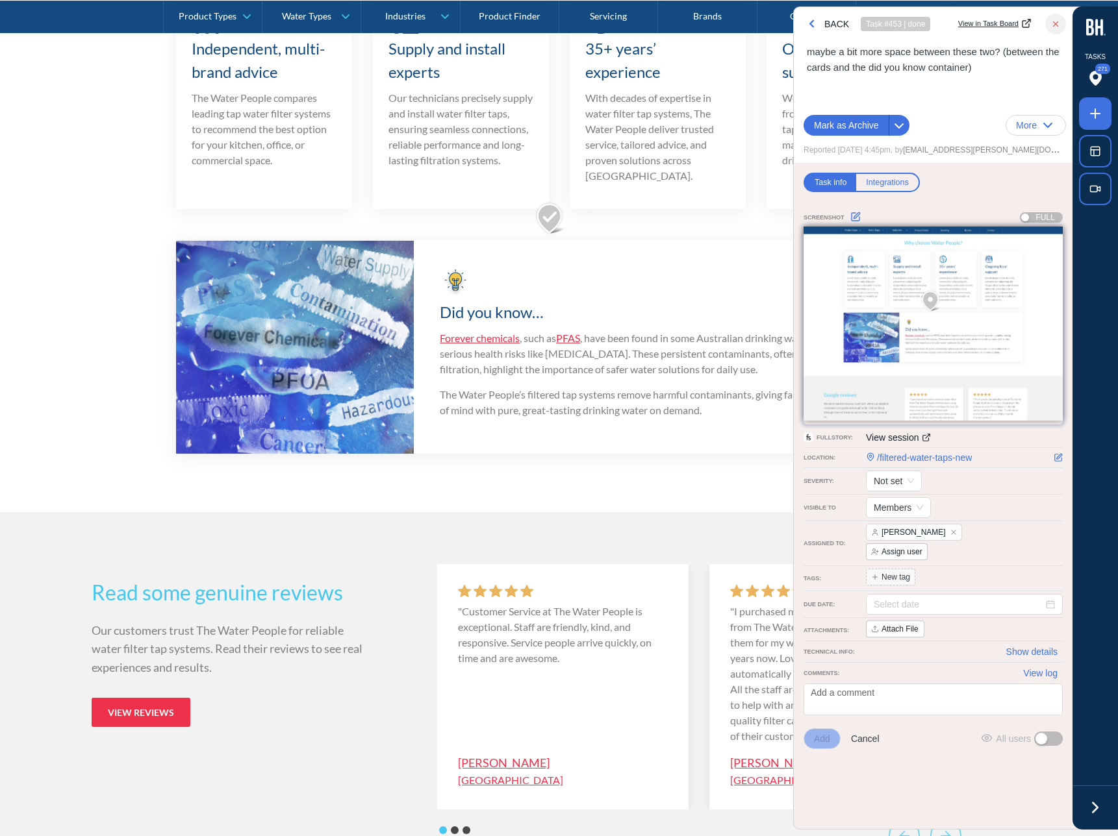
scroll to position [5461, 0]
